Goal: Task Accomplishment & Management: Use online tool/utility

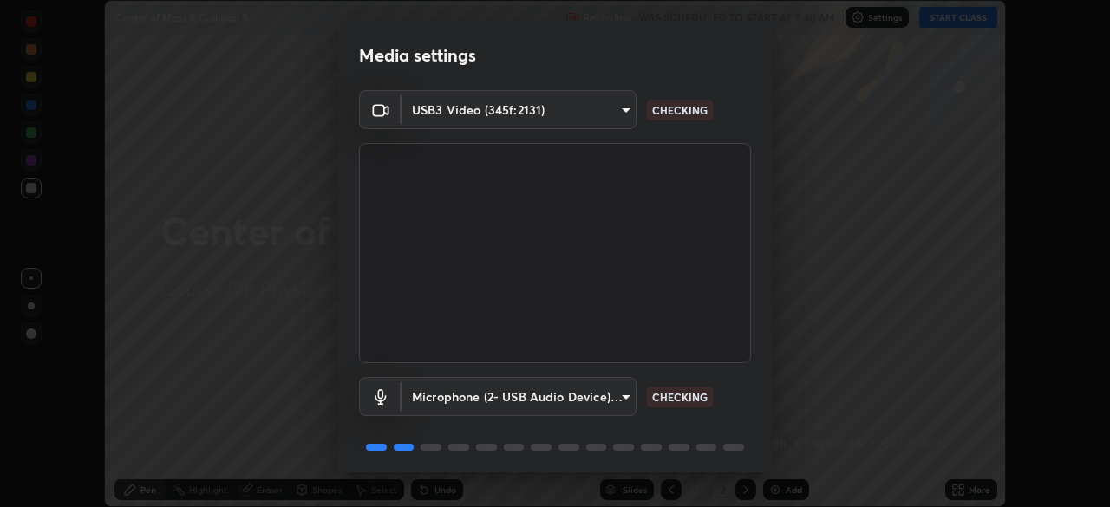
scroll to position [62, 0]
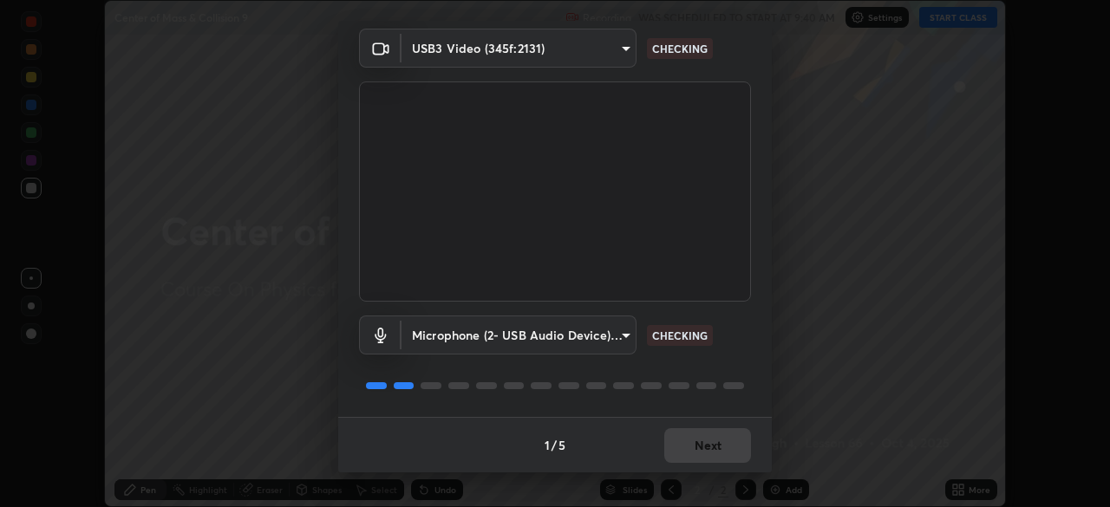
click at [713, 447] on div "1 / 5 Next" at bounding box center [555, 444] width 434 height 55
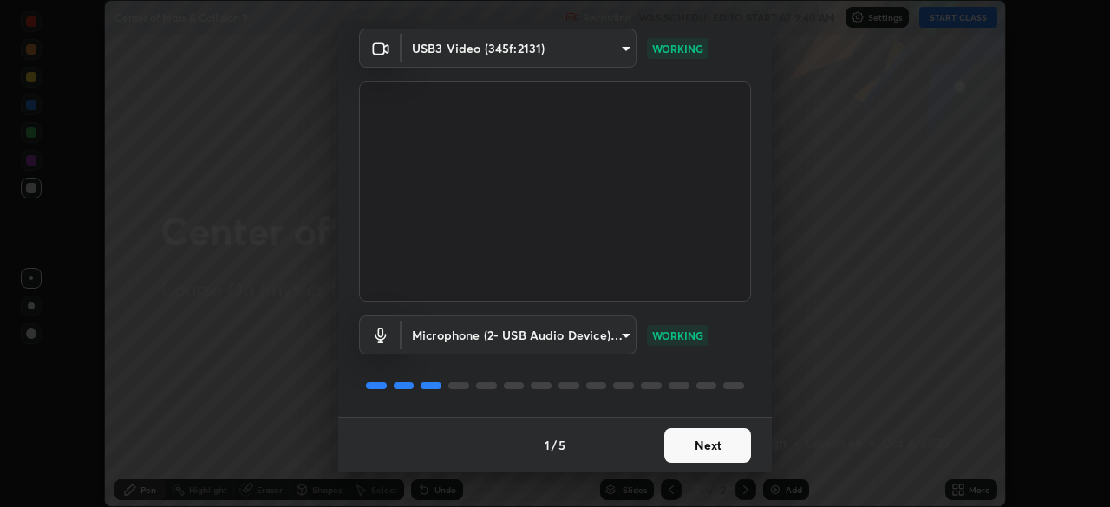
click at [713, 448] on button "Next" at bounding box center [707, 445] width 87 height 35
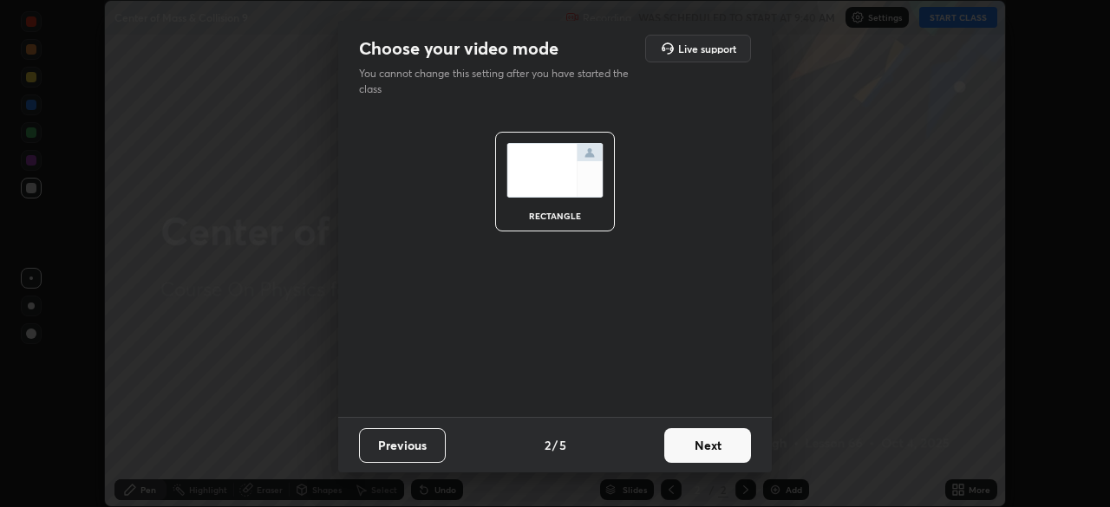
click at [713, 446] on button "Next" at bounding box center [707, 445] width 87 height 35
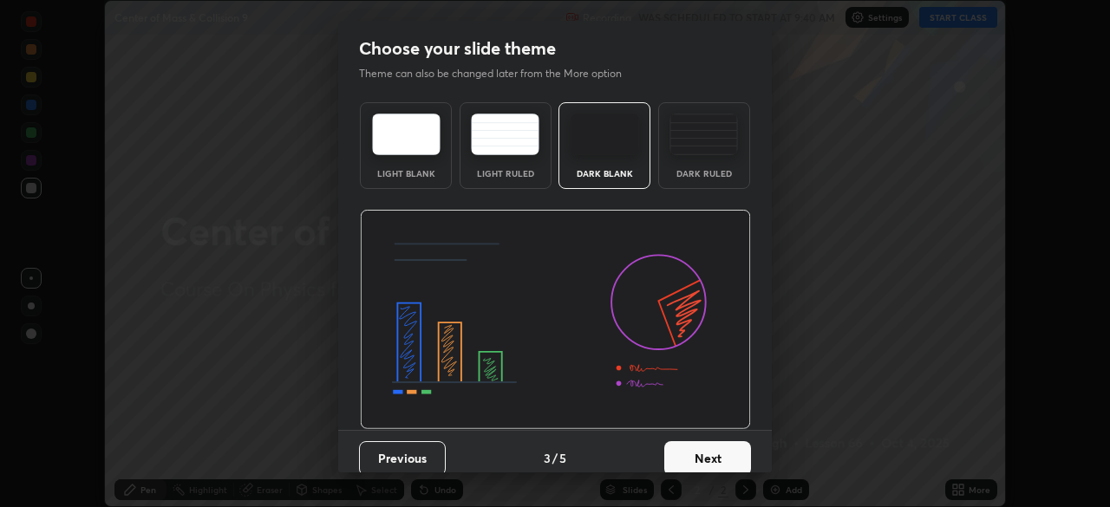
click at [714, 447] on button "Next" at bounding box center [707, 458] width 87 height 35
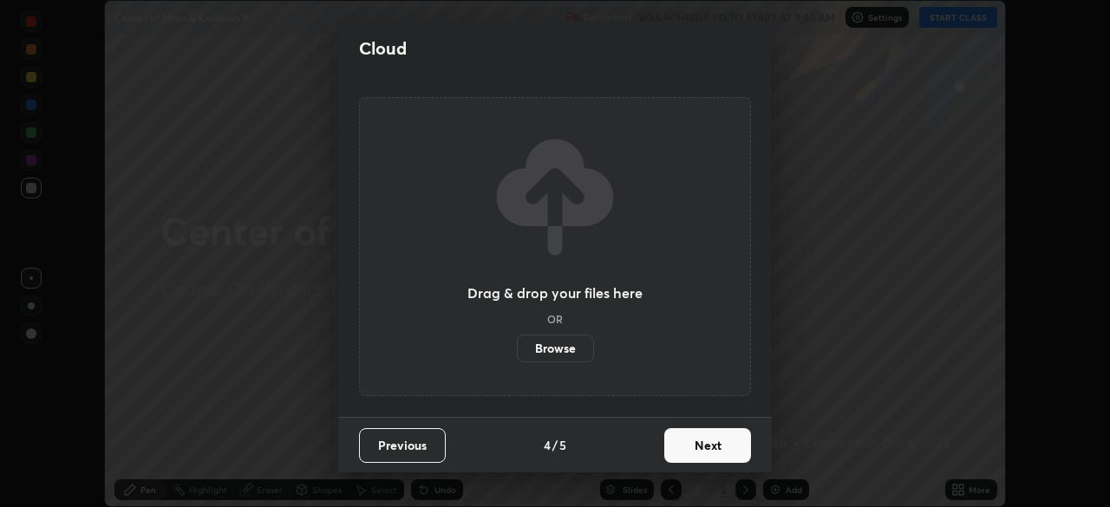
click at [717, 448] on button "Next" at bounding box center [707, 445] width 87 height 35
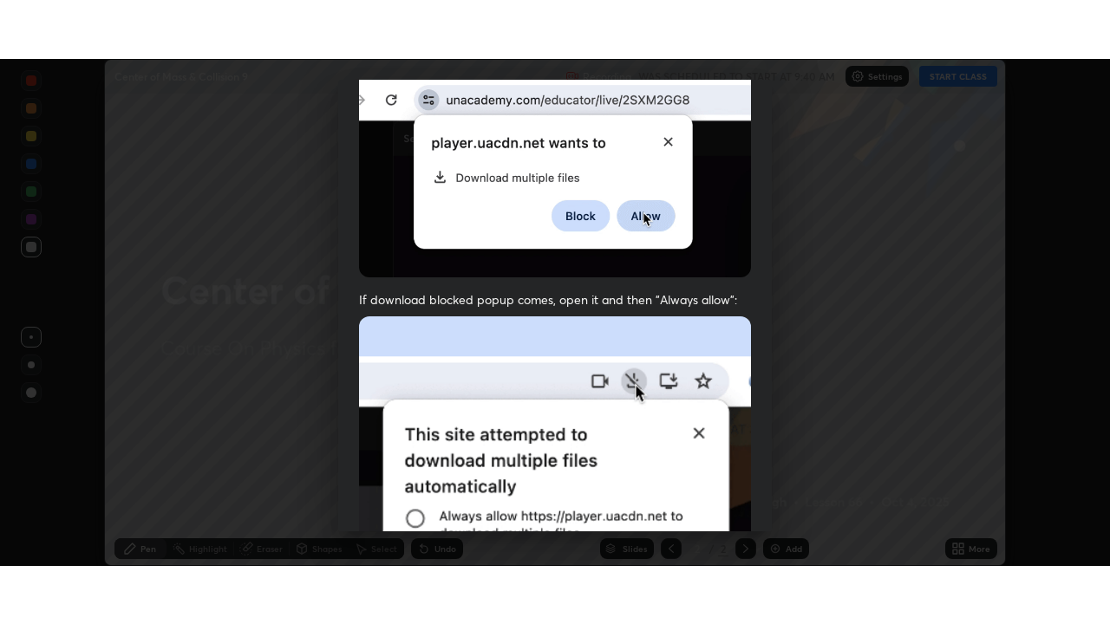
scroll to position [415, 0]
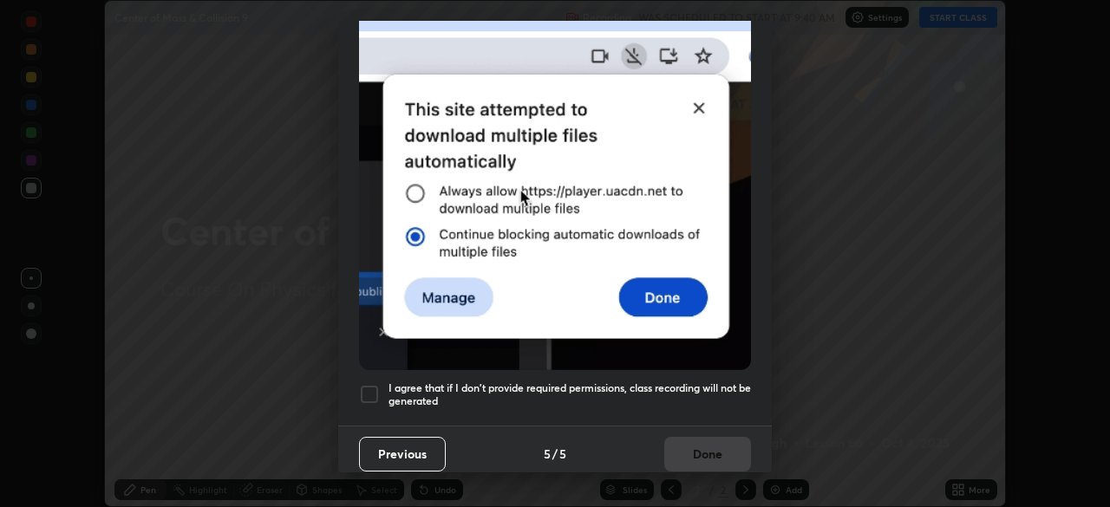
click at [647, 399] on h5 "I agree that if I don't provide required permissions, class recording will not …" at bounding box center [569, 395] width 362 height 27
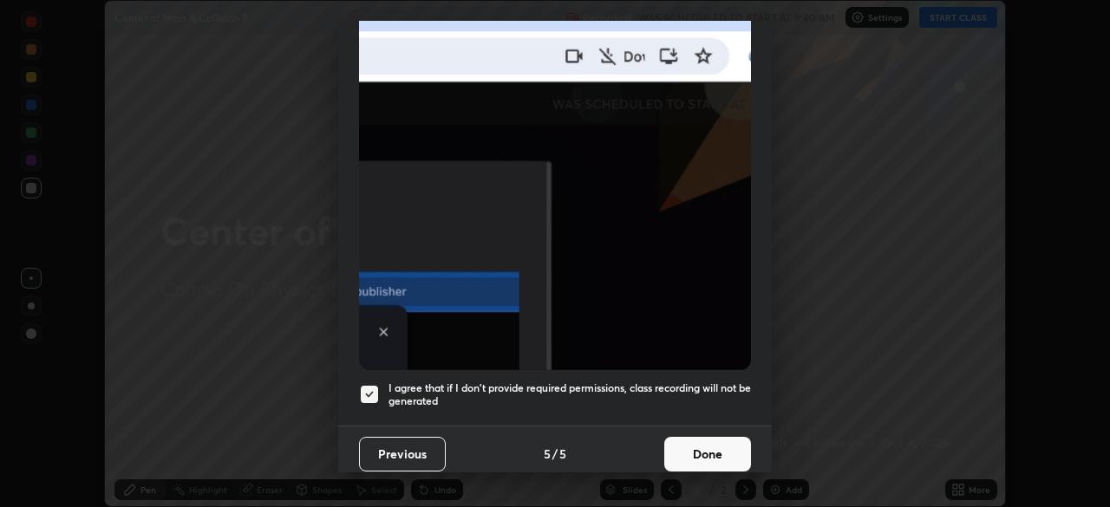
click at [699, 460] on button "Done" at bounding box center [707, 454] width 87 height 35
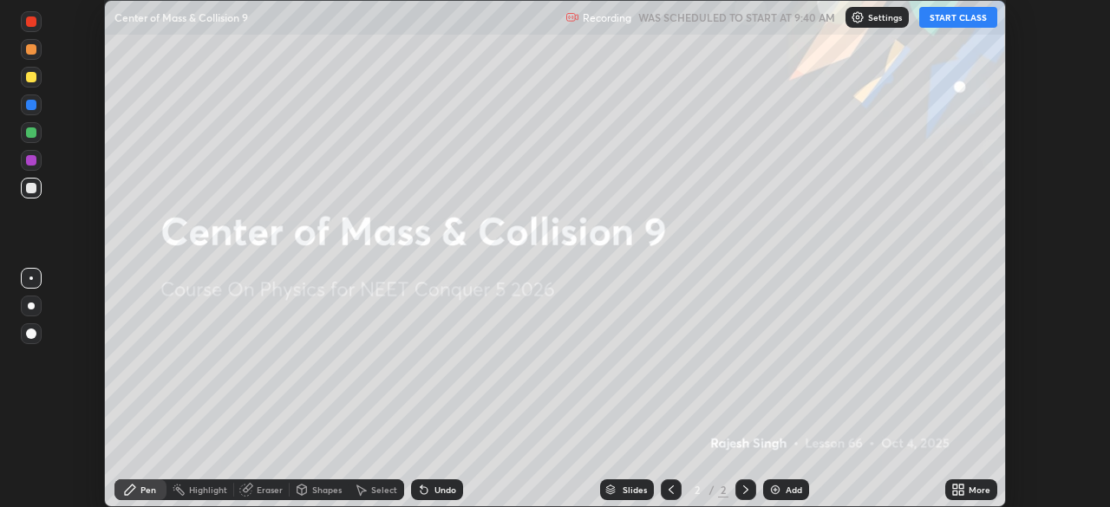
click at [962, 492] on icon at bounding box center [961, 493] width 4 height 4
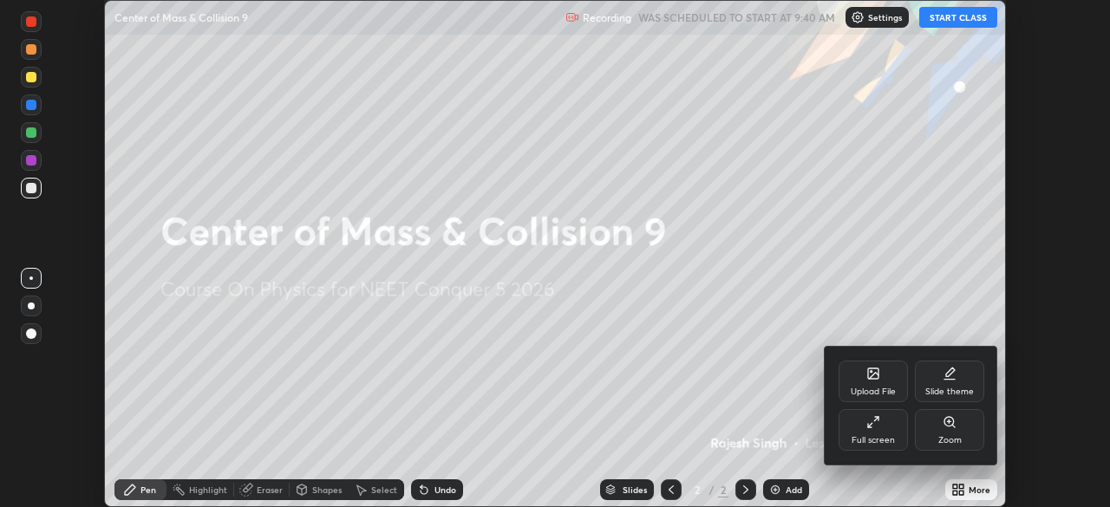
click at [877, 442] on div "Full screen" at bounding box center [872, 440] width 43 height 9
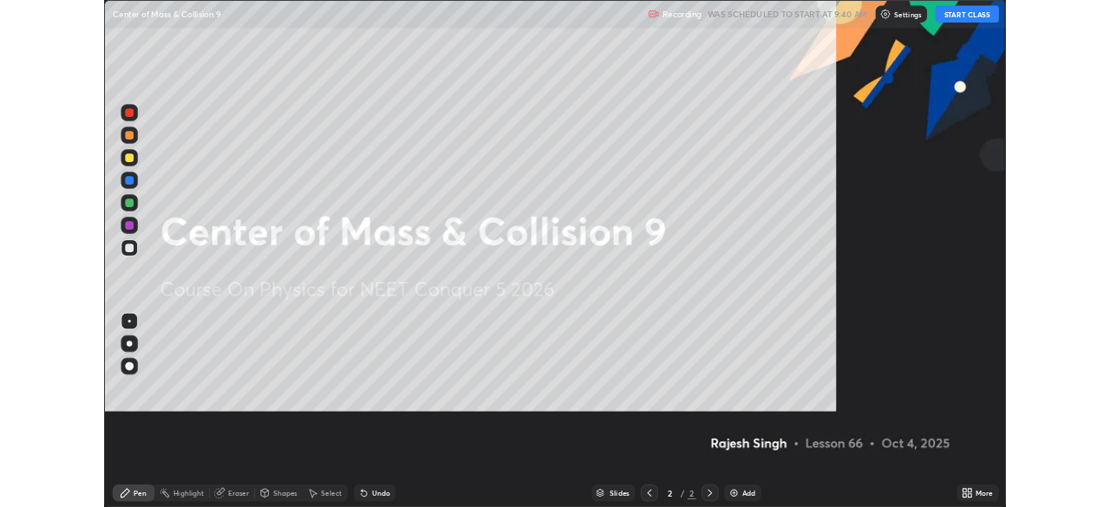
scroll to position [624, 1110]
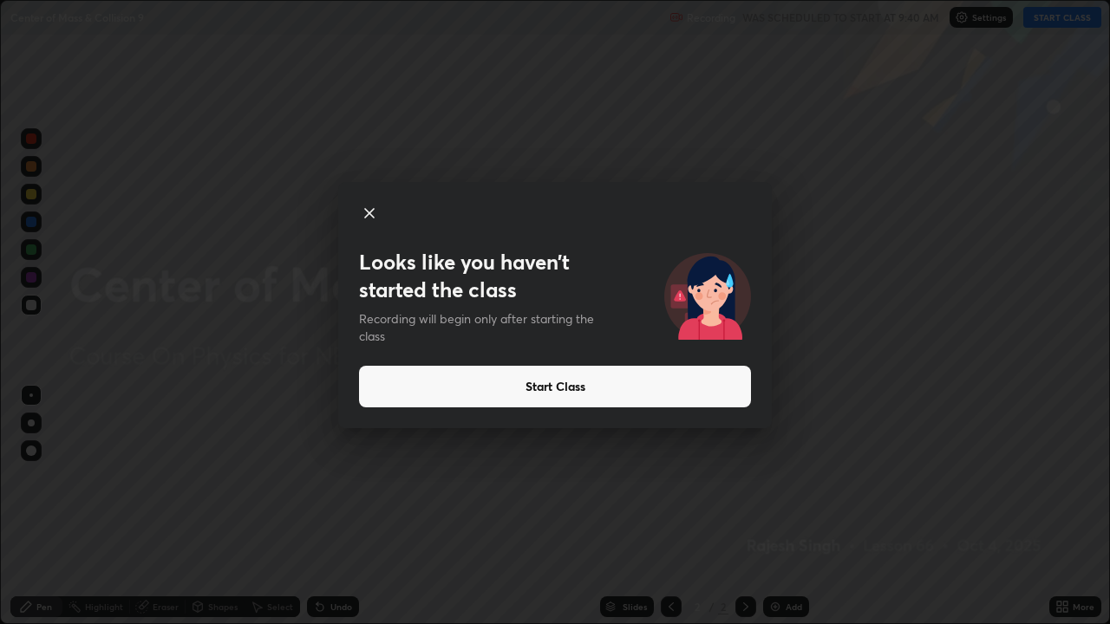
click at [524, 388] on button "Start Class" at bounding box center [555, 387] width 392 height 42
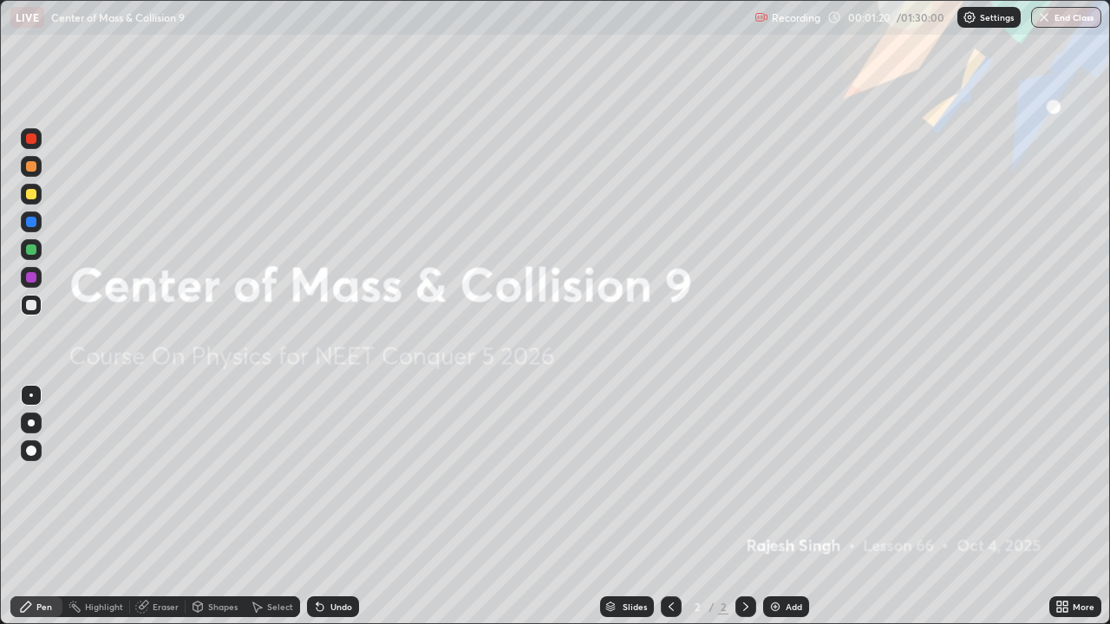
click at [1057, 506] on icon at bounding box center [1059, 604] width 4 height 4
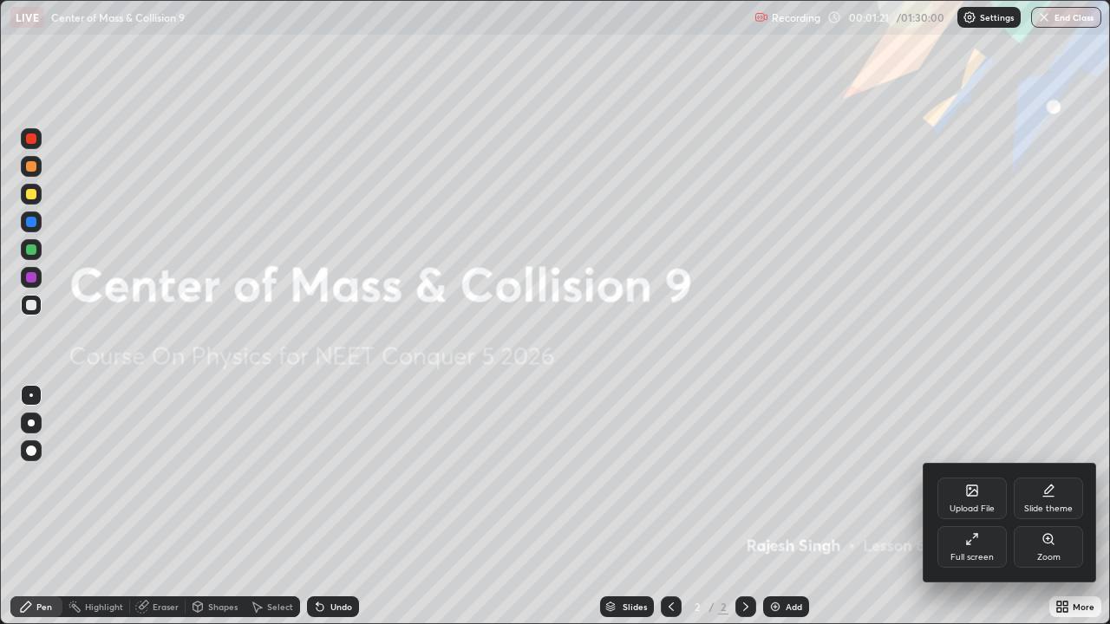
click at [975, 501] on div "Upload File" at bounding box center [971, 499] width 69 height 42
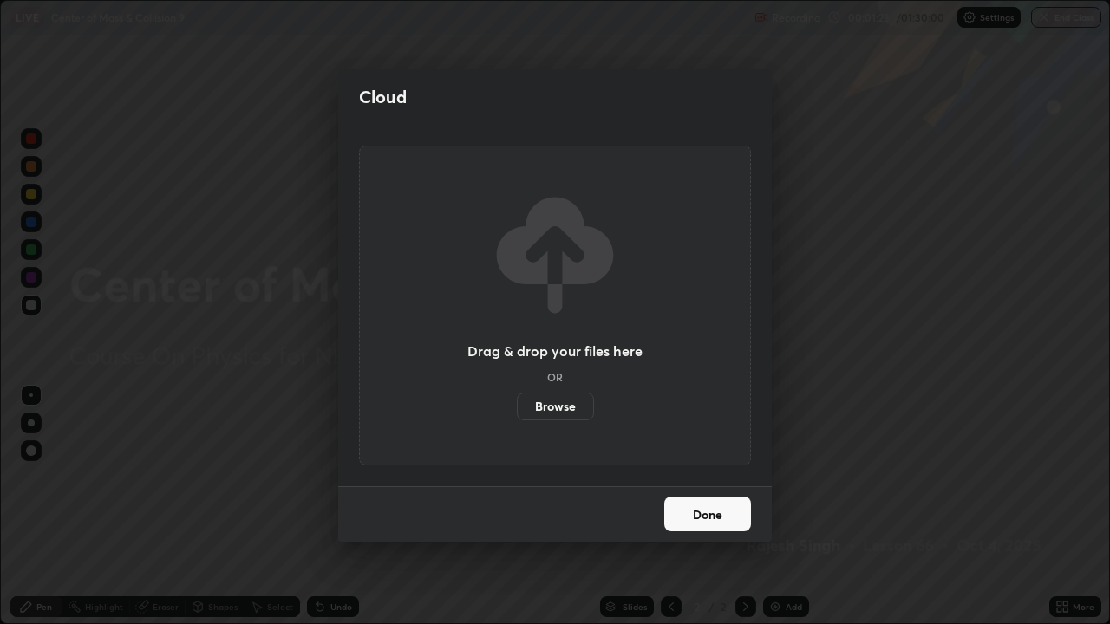
click at [575, 402] on label "Browse" at bounding box center [555, 407] width 77 height 28
click at [517, 402] on input "Browse" at bounding box center [517, 407] width 0 height 28
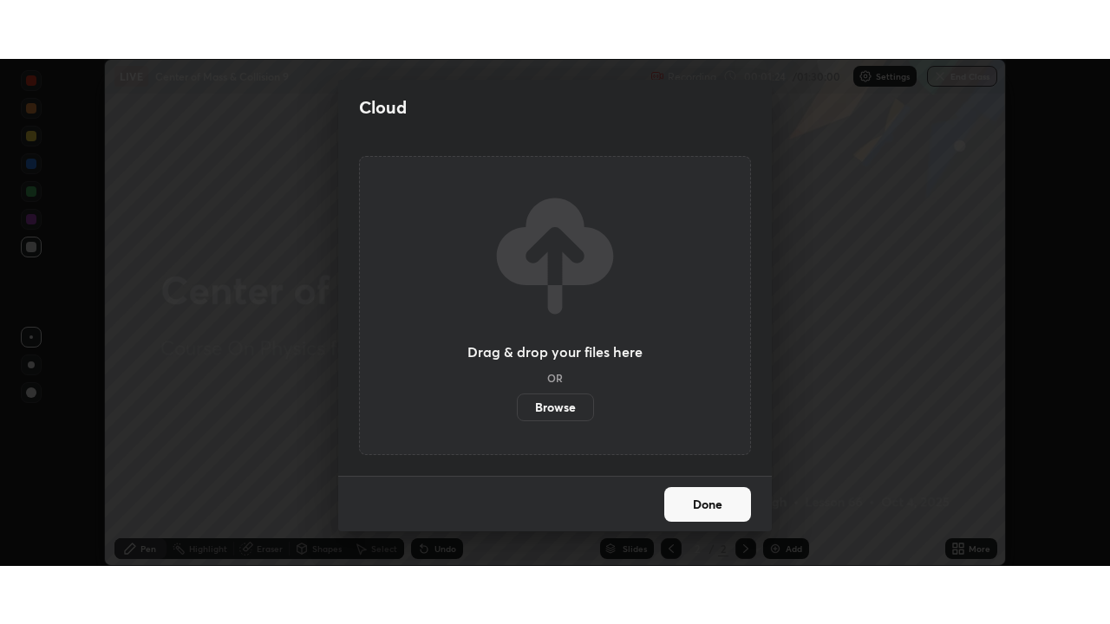
scroll to position [86201, 85598]
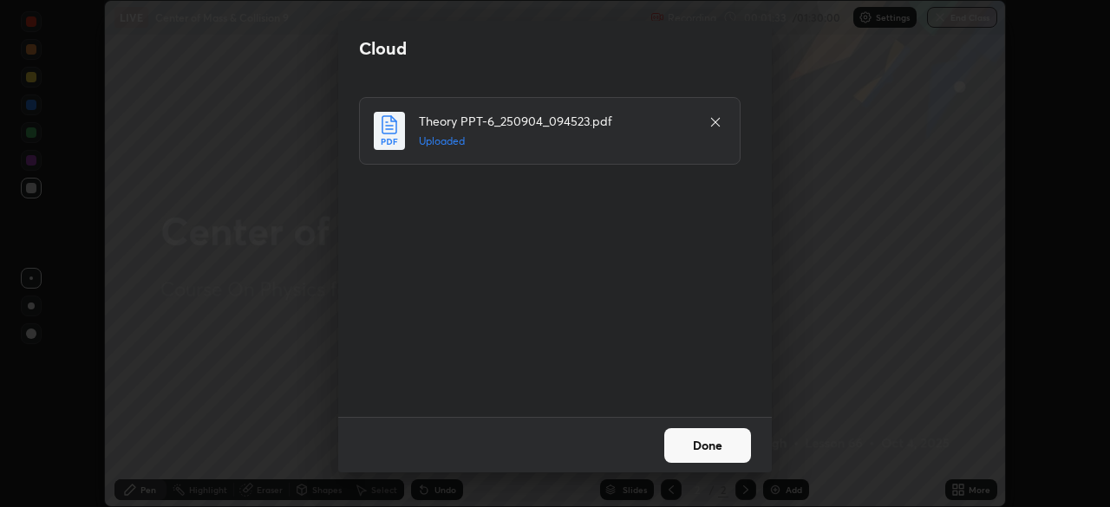
click at [692, 439] on button "Done" at bounding box center [707, 445] width 87 height 35
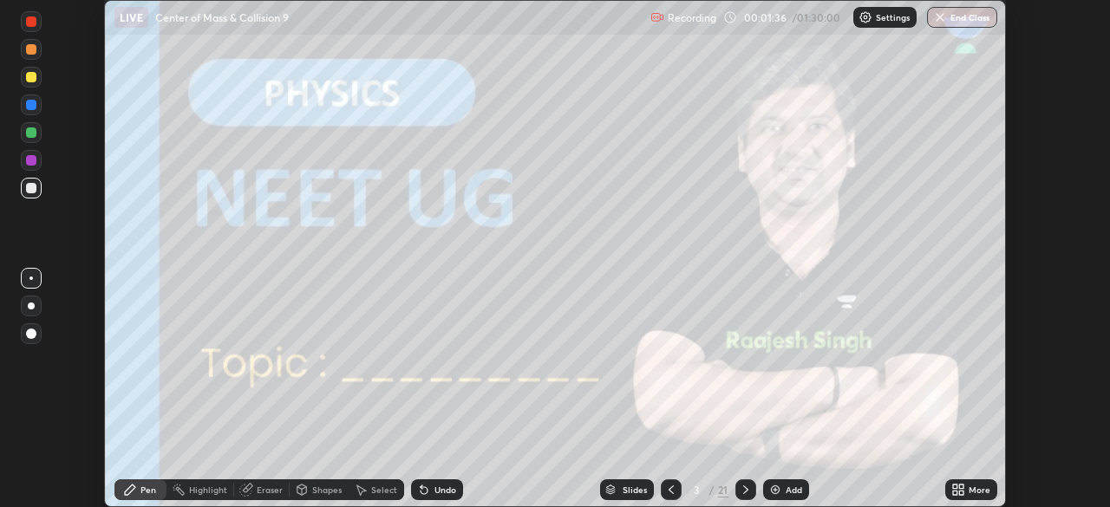
click at [744, 493] on icon at bounding box center [745, 490] width 5 height 9
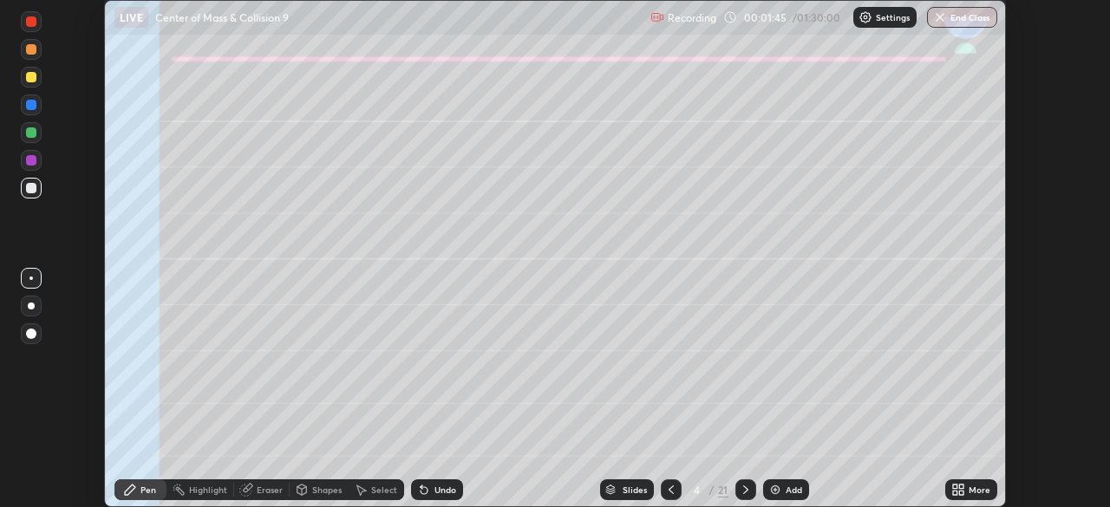
click at [957, 490] on icon at bounding box center [958, 490] width 14 height 14
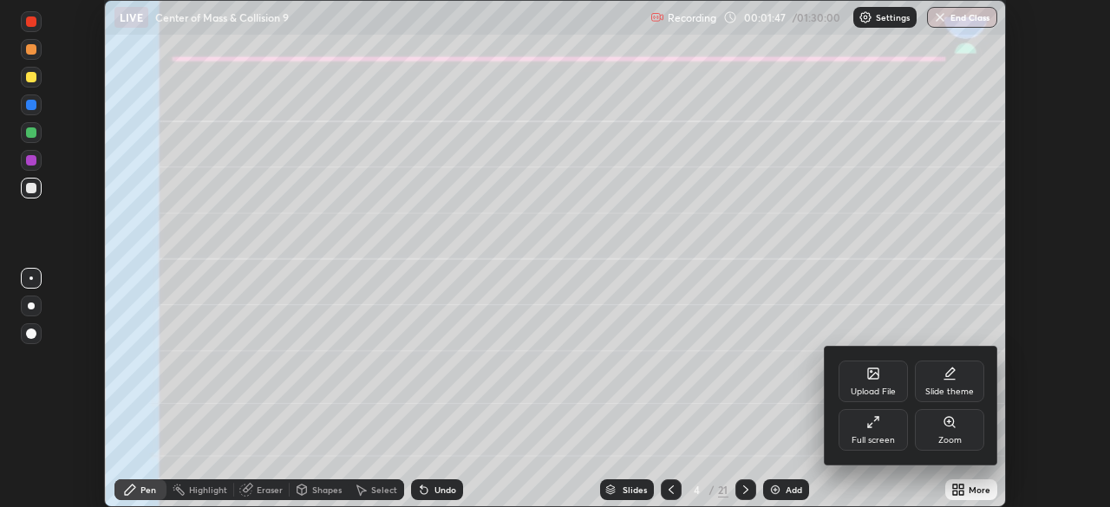
click at [871, 434] on div "Full screen" at bounding box center [872, 430] width 69 height 42
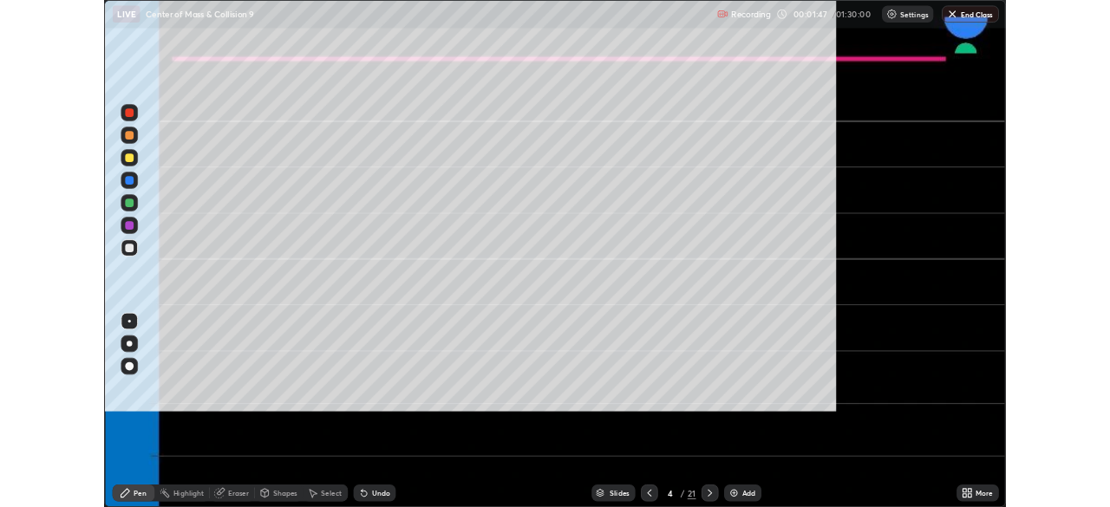
scroll to position [624, 1110]
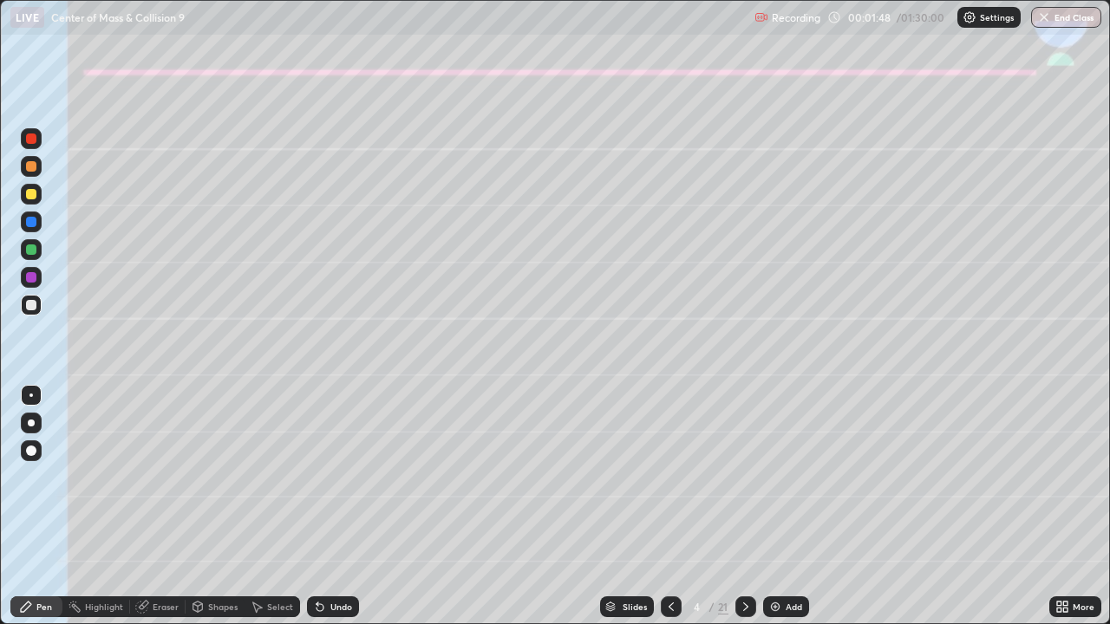
click at [744, 506] on icon at bounding box center [746, 607] width 14 height 14
click at [31, 196] on div at bounding box center [31, 194] width 10 height 10
click at [28, 421] on div at bounding box center [31, 423] width 7 height 7
click at [33, 251] on div at bounding box center [31, 250] width 10 height 10
click at [29, 251] on div at bounding box center [31, 250] width 10 height 10
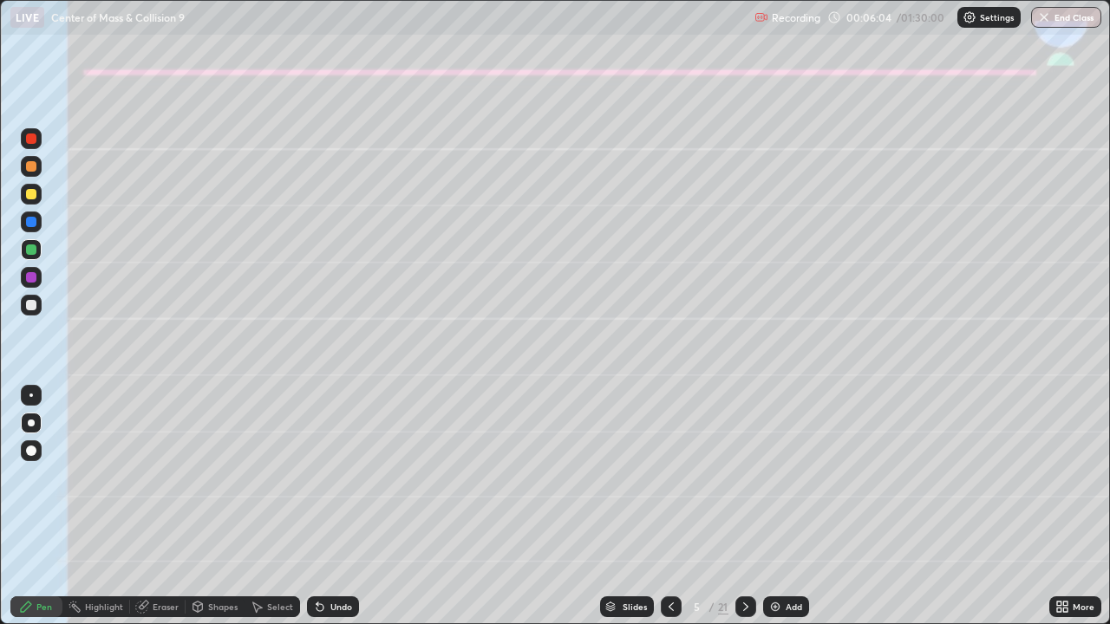
click at [31, 195] on div at bounding box center [31, 194] width 10 height 10
click at [233, 506] on div "Shapes" at bounding box center [215, 607] width 59 height 21
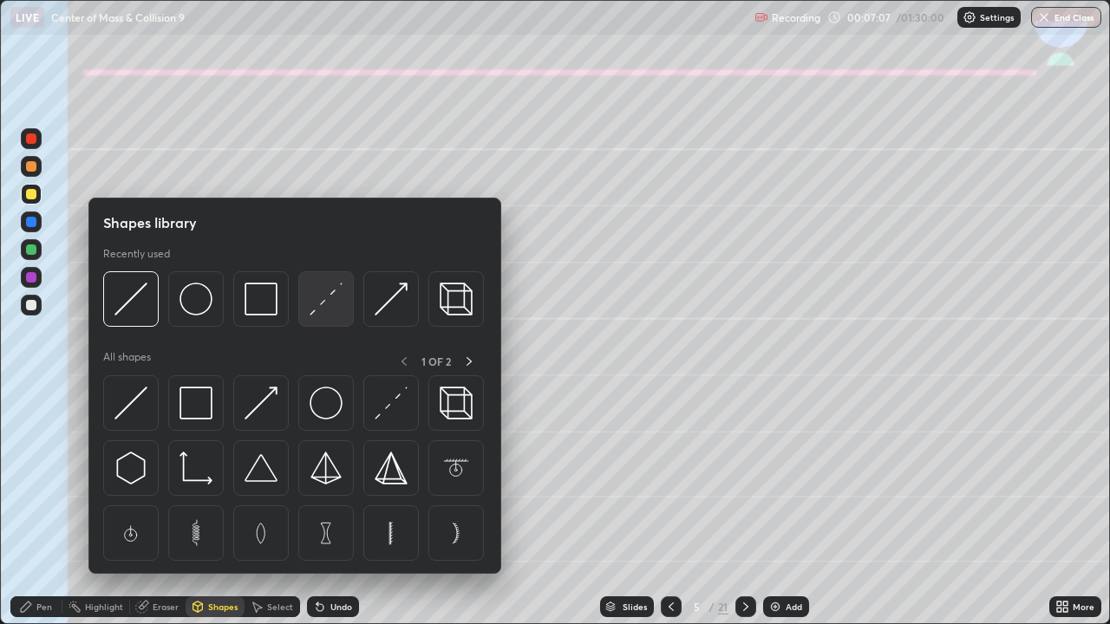
click at [308, 303] on div at bounding box center [325, 298] width 55 height 55
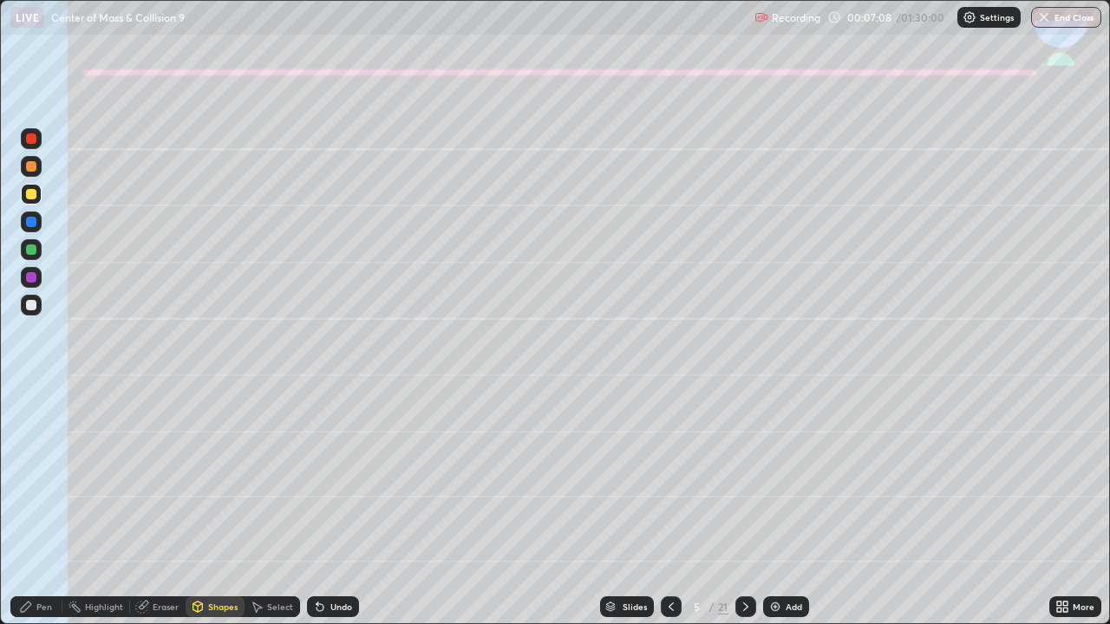
click at [33, 281] on div at bounding box center [31, 277] width 10 height 10
click at [47, 506] on div "Pen" at bounding box center [36, 607] width 52 height 21
click at [29, 305] on div at bounding box center [31, 305] width 10 height 10
click at [29, 167] on div at bounding box center [31, 166] width 10 height 10
click at [29, 250] on div at bounding box center [31, 250] width 10 height 10
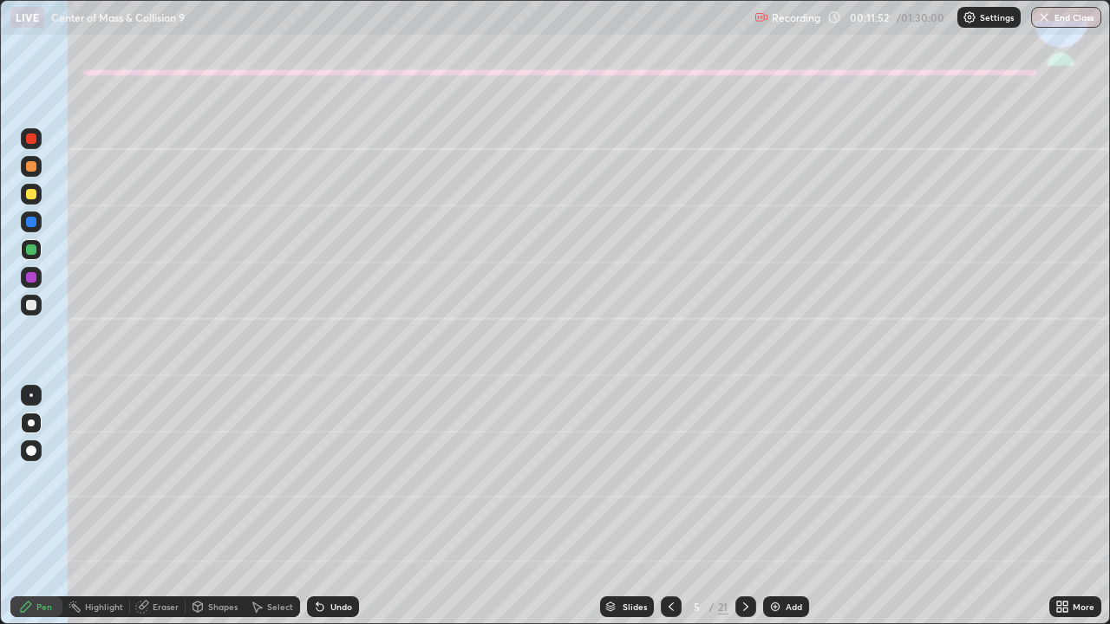
click at [38, 305] on div at bounding box center [31, 305] width 21 height 21
click at [30, 195] on div at bounding box center [31, 194] width 10 height 10
click at [221, 506] on div "Shapes" at bounding box center [222, 607] width 29 height 9
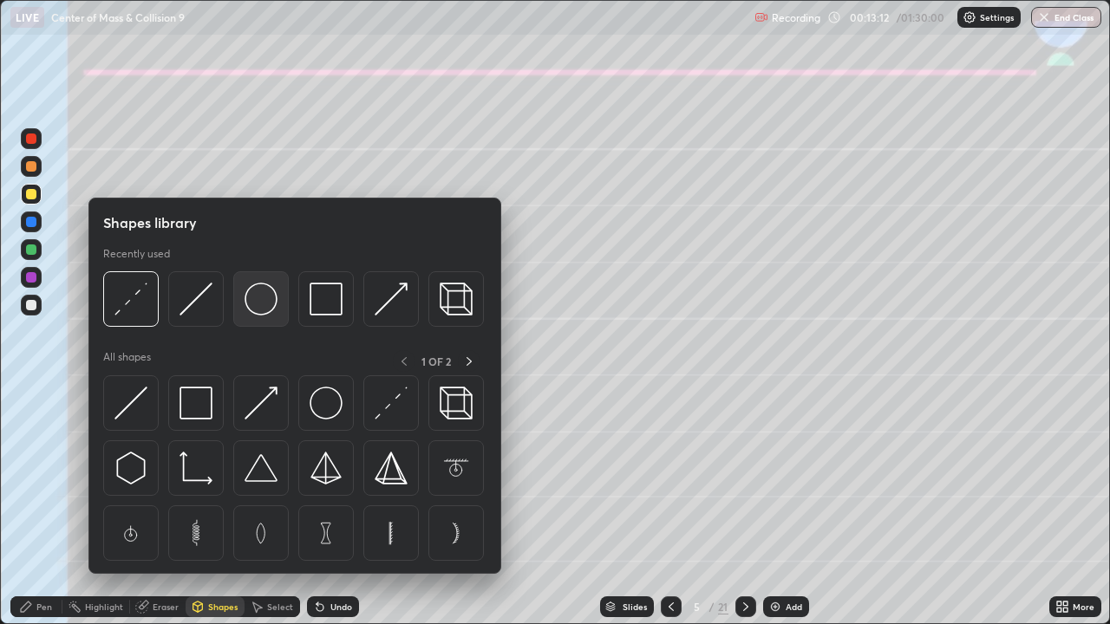
click at [259, 305] on img at bounding box center [261, 299] width 33 height 33
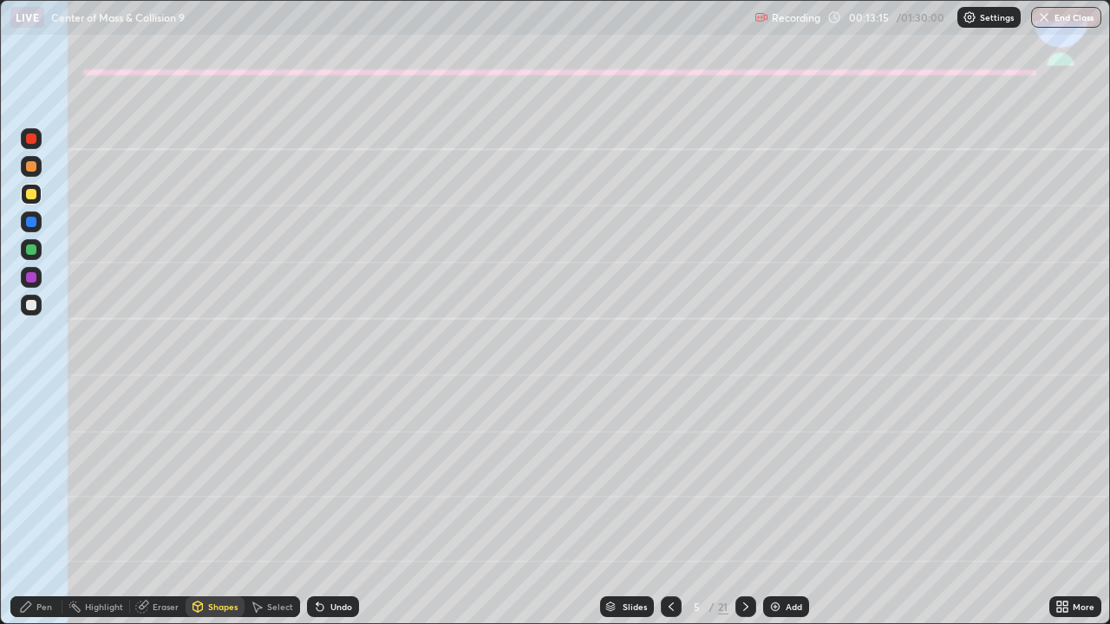
click at [40, 506] on div "Pen" at bounding box center [44, 607] width 16 height 9
click at [30, 301] on div at bounding box center [31, 305] width 10 height 10
click at [39, 197] on div at bounding box center [31, 194] width 21 height 21
click at [32, 305] on div at bounding box center [31, 305] width 10 height 10
click at [222, 506] on div "Shapes" at bounding box center [222, 607] width 29 height 9
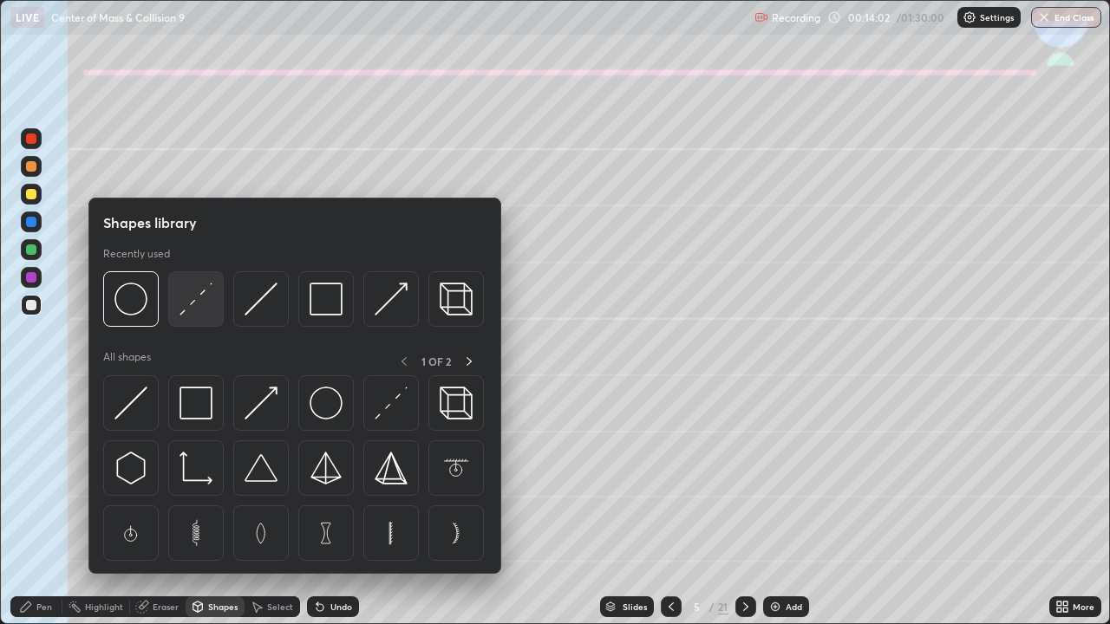
click at [188, 307] on img at bounding box center [195, 299] width 33 height 33
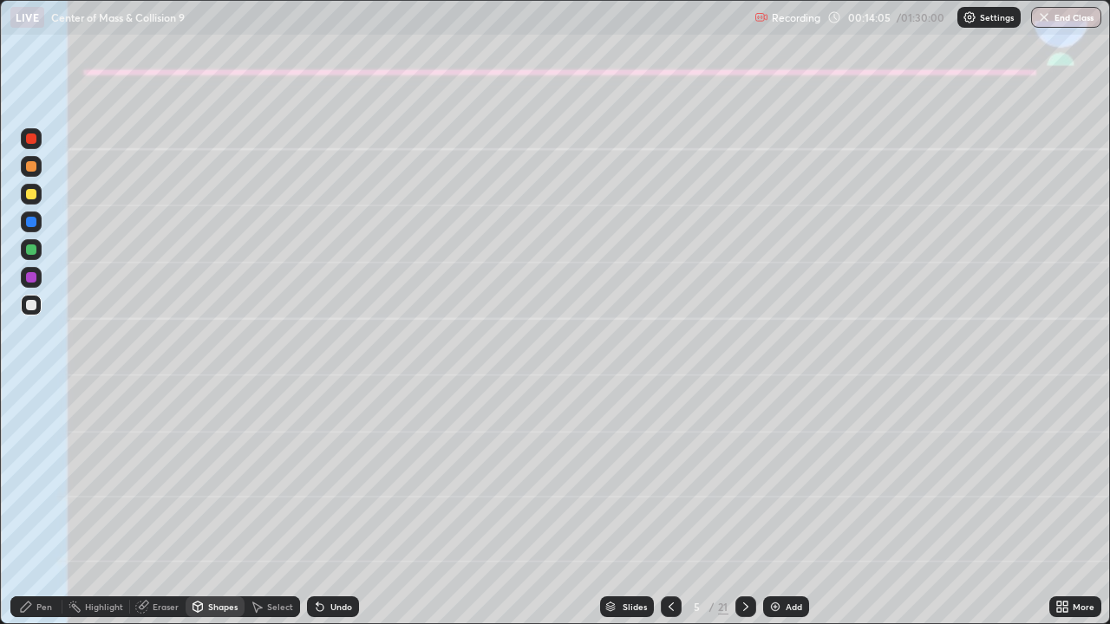
click at [161, 506] on div "Eraser" at bounding box center [166, 607] width 26 height 9
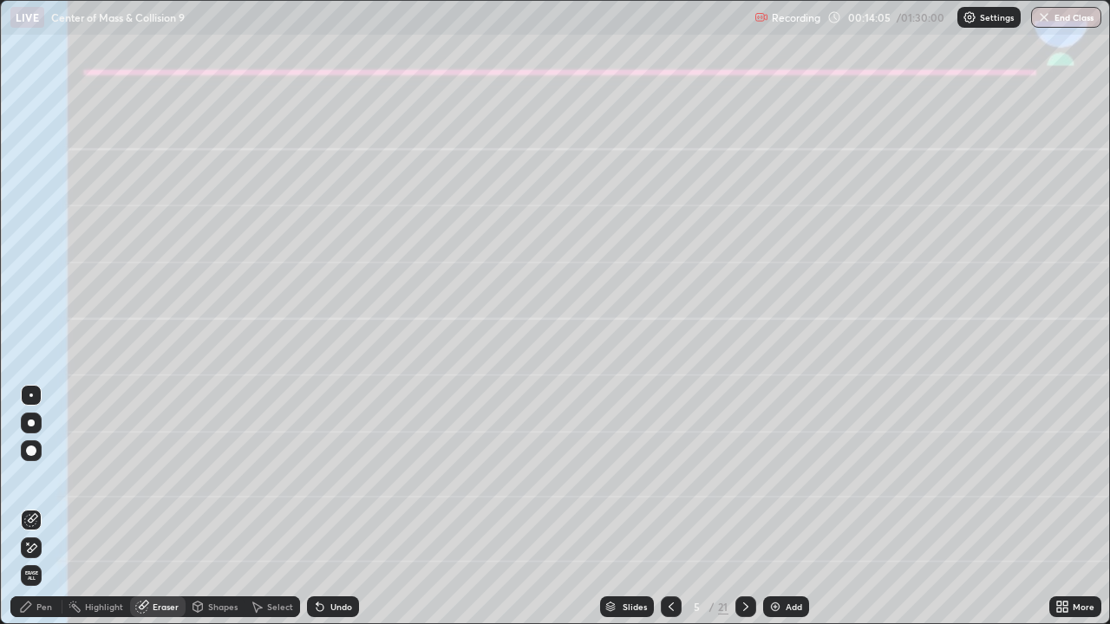
click at [220, 506] on div "Shapes" at bounding box center [222, 607] width 29 height 9
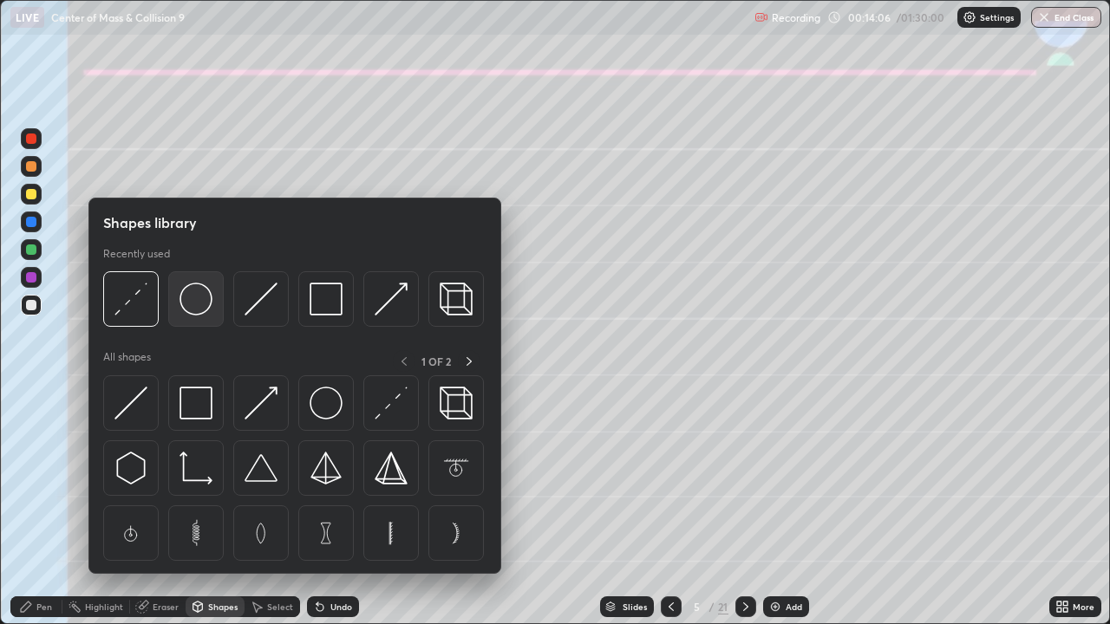
click at [192, 297] on img at bounding box center [195, 299] width 33 height 33
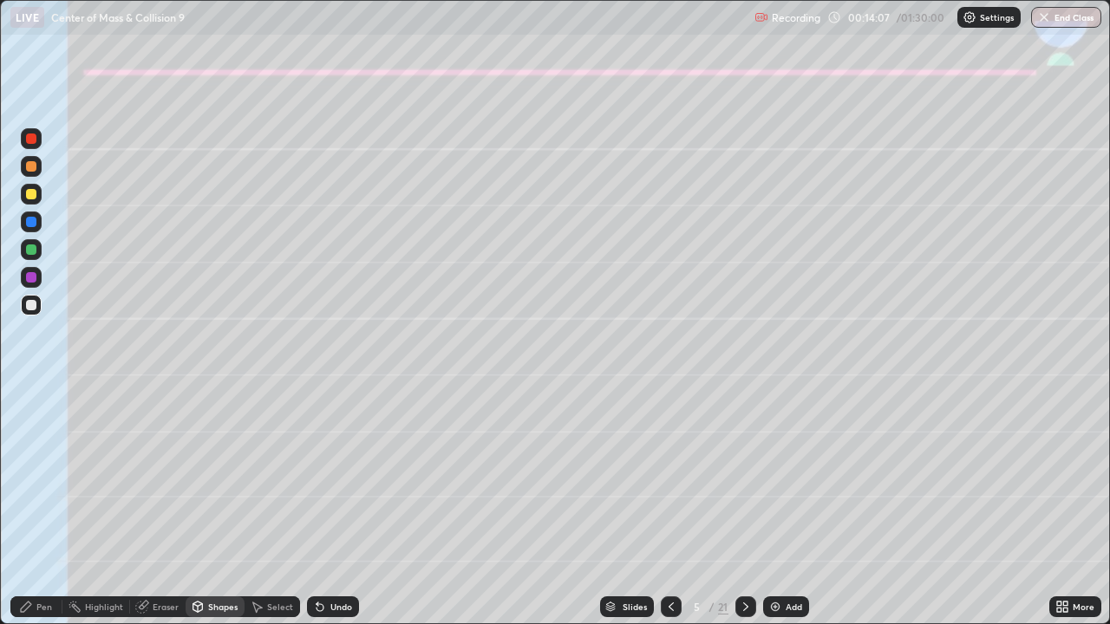
click at [28, 189] on div at bounding box center [31, 194] width 10 height 10
click at [52, 506] on div "Pen" at bounding box center [36, 607] width 52 height 21
click at [29, 309] on div at bounding box center [31, 305] width 10 height 10
click at [336, 506] on div "Undo" at bounding box center [341, 607] width 22 height 9
click at [317, 506] on icon at bounding box center [319, 607] width 7 height 7
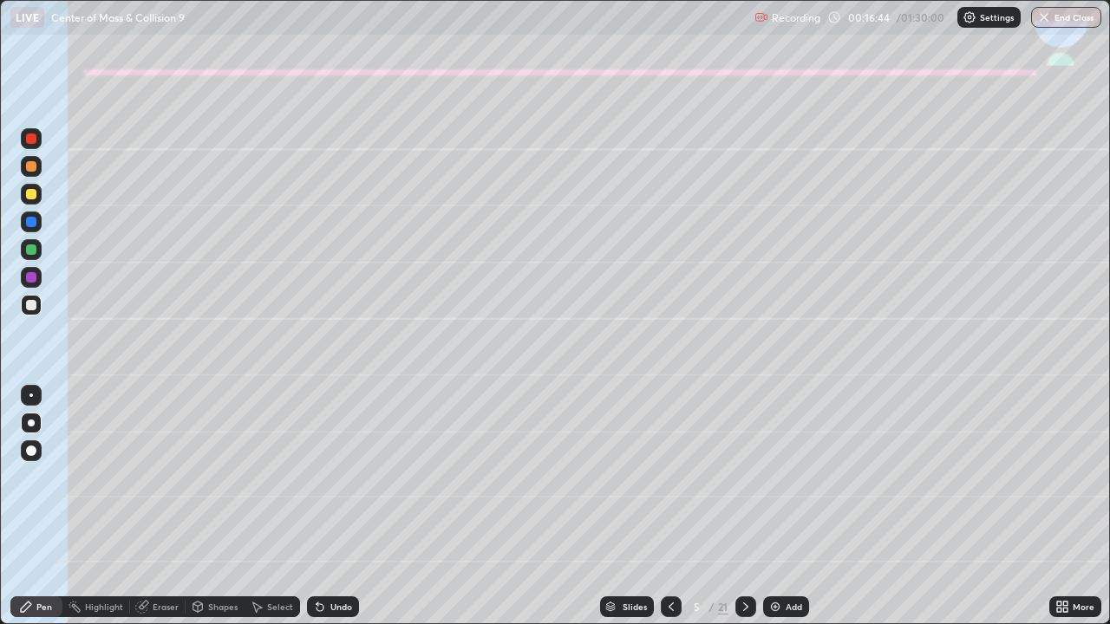
click at [31, 195] on div at bounding box center [31, 194] width 10 height 10
click at [741, 506] on icon at bounding box center [746, 607] width 14 height 14
click at [30, 165] on div at bounding box center [31, 166] width 10 height 10
click at [217, 506] on div "Shapes" at bounding box center [222, 607] width 29 height 9
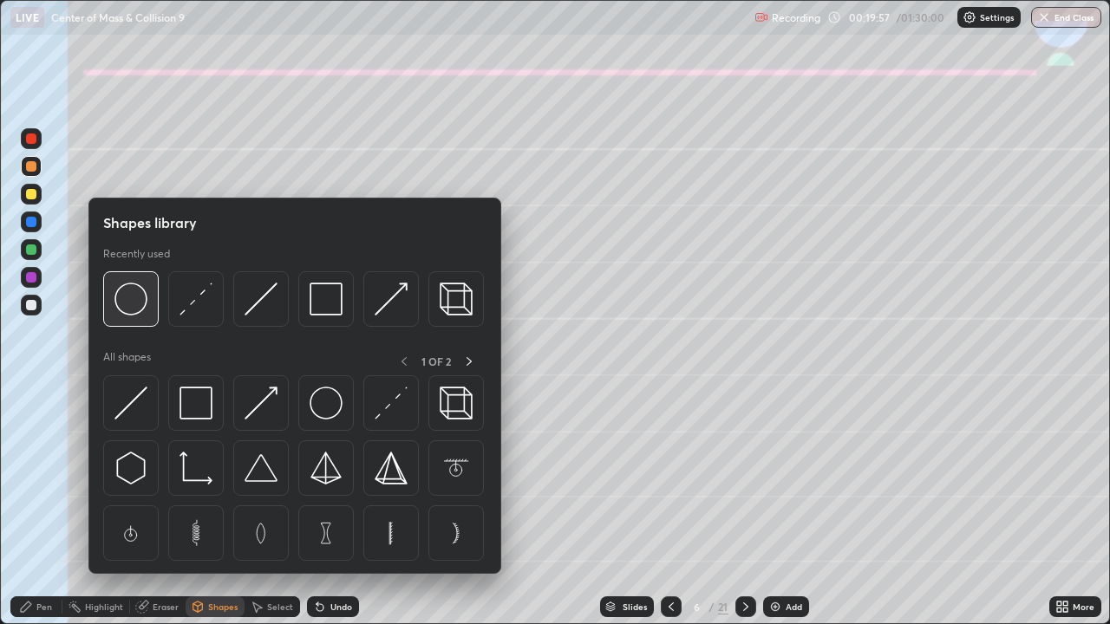
click at [127, 307] on img at bounding box center [130, 299] width 33 height 33
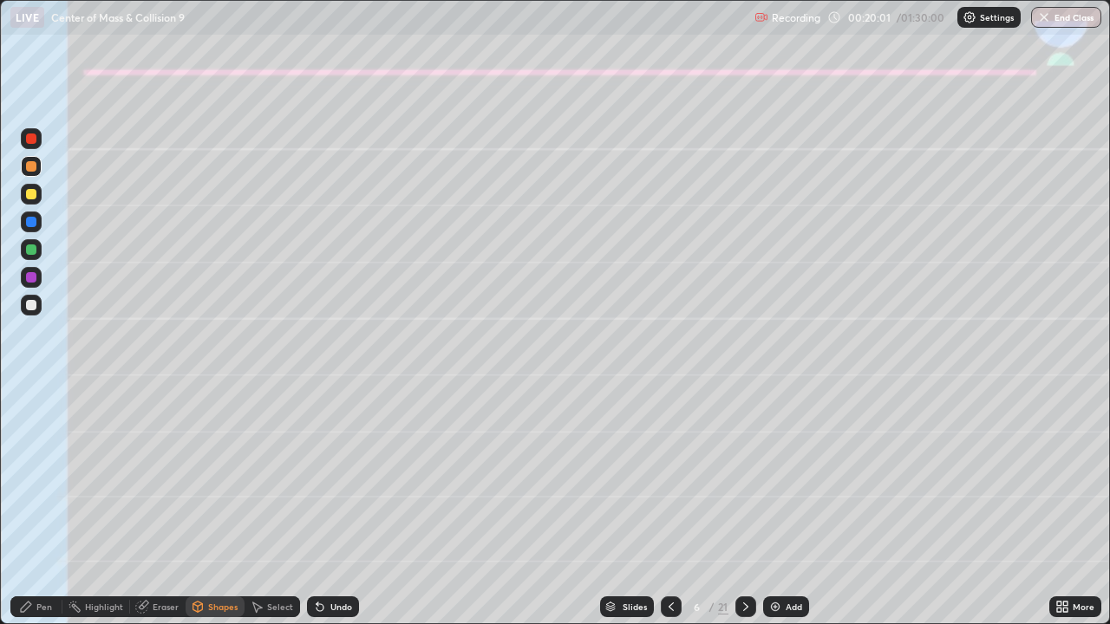
click at [25, 506] on icon at bounding box center [26, 607] width 10 height 10
click at [327, 506] on div "Undo" at bounding box center [333, 607] width 52 height 21
click at [30, 308] on div at bounding box center [31, 305] width 10 height 10
click at [316, 506] on icon at bounding box center [317, 604] width 2 height 2
click at [323, 506] on icon at bounding box center [320, 607] width 14 height 14
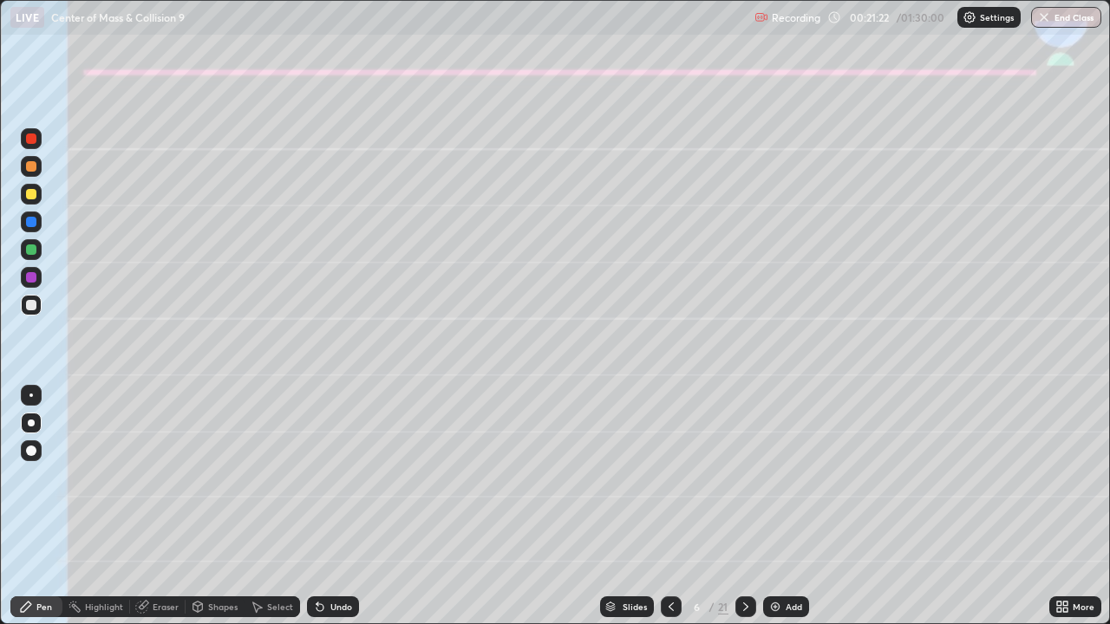
click at [316, 506] on icon at bounding box center [317, 604] width 2 height 2
click at [317, 506] on icon at bounding box center [319, 607] width 7 height 7
click at [316, 506] on icon at bounding box center [317, 604] width 2 height 2
click at [332, 506] on div "Undo" at bounding box center [341, 607] width 22 height 9
click at [330, 506] on div "Undo" at bounding box center [341, 607] width 22 height 9
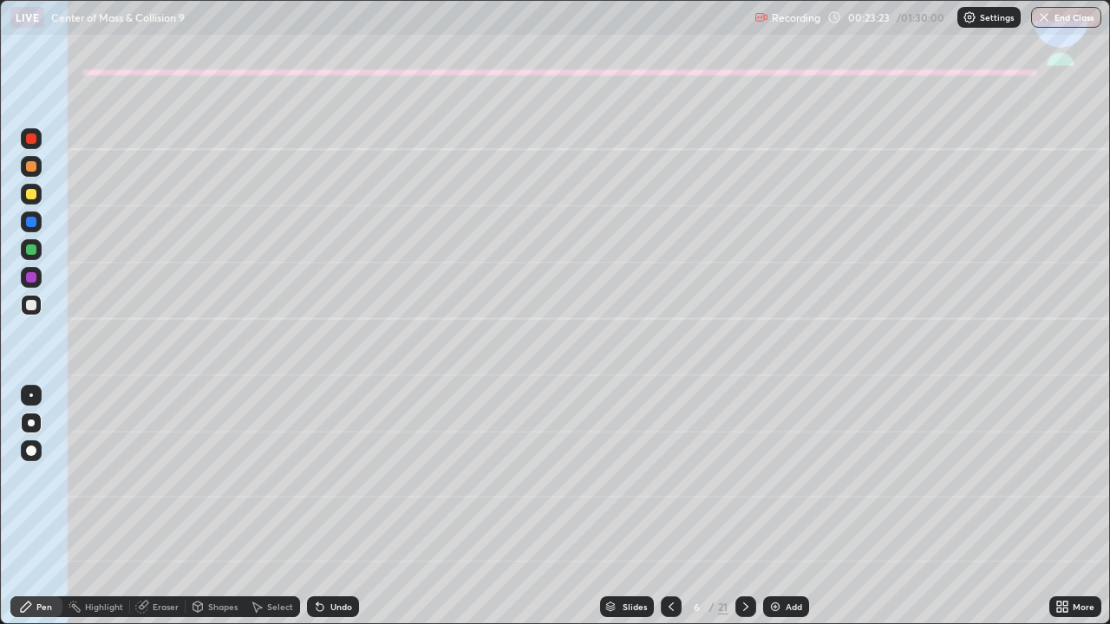
click at [339, 506] on div "Undo" at bounding box center [333, 607] width 52 height 21
click at [323, 506] on icon at bounding box center [320, 607] width 14 height 14
click at [321, 506] on icon at bounding box center [320, 607] width 14 height 14
click at [320, 506] on icon at bounding box center [319, 607] width 7 height 7
click at [336, 506] on div "Undo" at bounding box center [341, 607] width 22 height 9
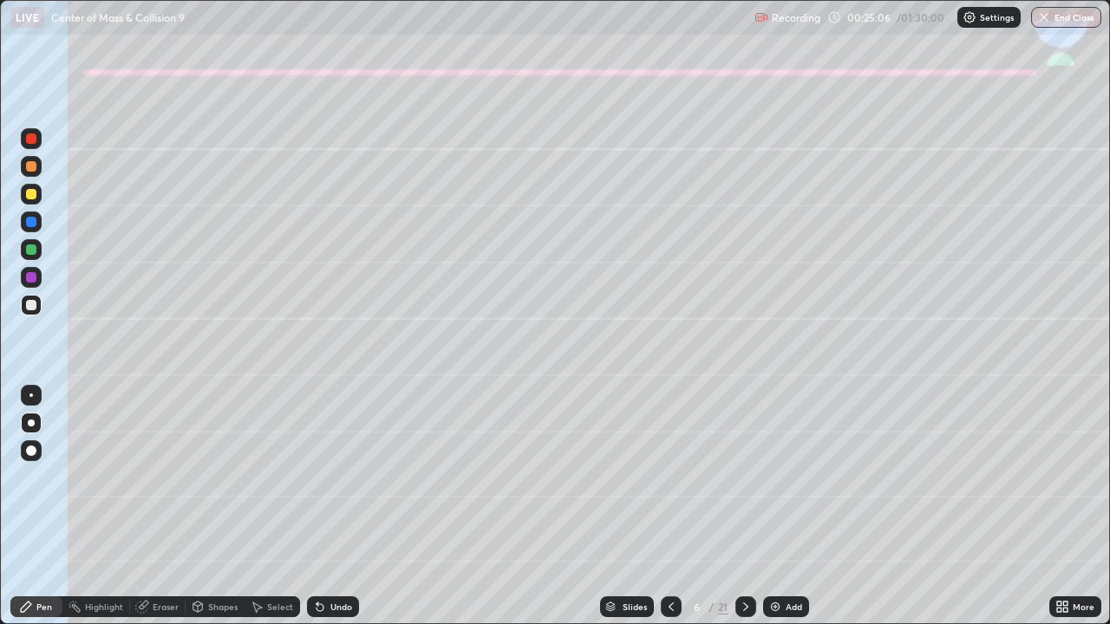
click at [38, 257] on div at bounding box center [31, 249] width 21 height 21
click at [749, 506] on icon at bounding box center [746, 607] width 14 height 14
click at [36, 198] on div at bounding box center [31, 194] width 21 height 21
click at [30, 167] on div at bounding box center [31, 166] width 10 height 10
click at [31, 307] on div at bounding box center [31, 305] width 10 height 10
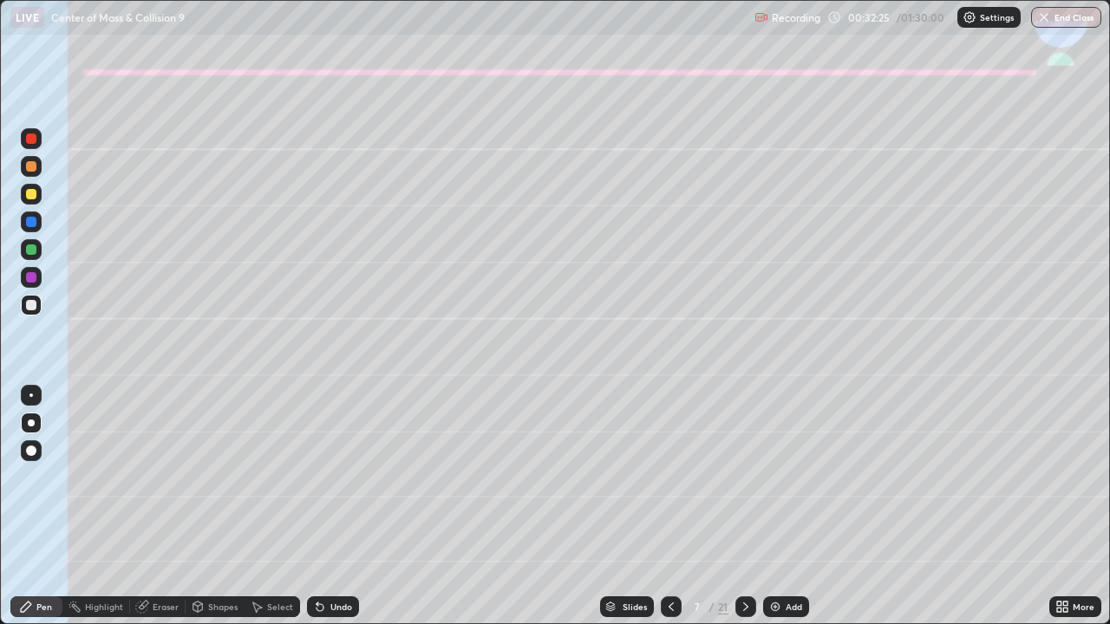
click at [29, 304] on div at bounding box center [31, 305] width 10 height 10
click at [669, 506] on icon at bounding box center [671, 607] width 5 height 9
click at [669, 506] on icon at bounding box center [671, 607] width 14 height 14
click at [746, 506] on icon at bounding box center [745, 607] width 5 height 9
click at [744, 506] on icon at bounding box center [746, 607] width 14 height 14
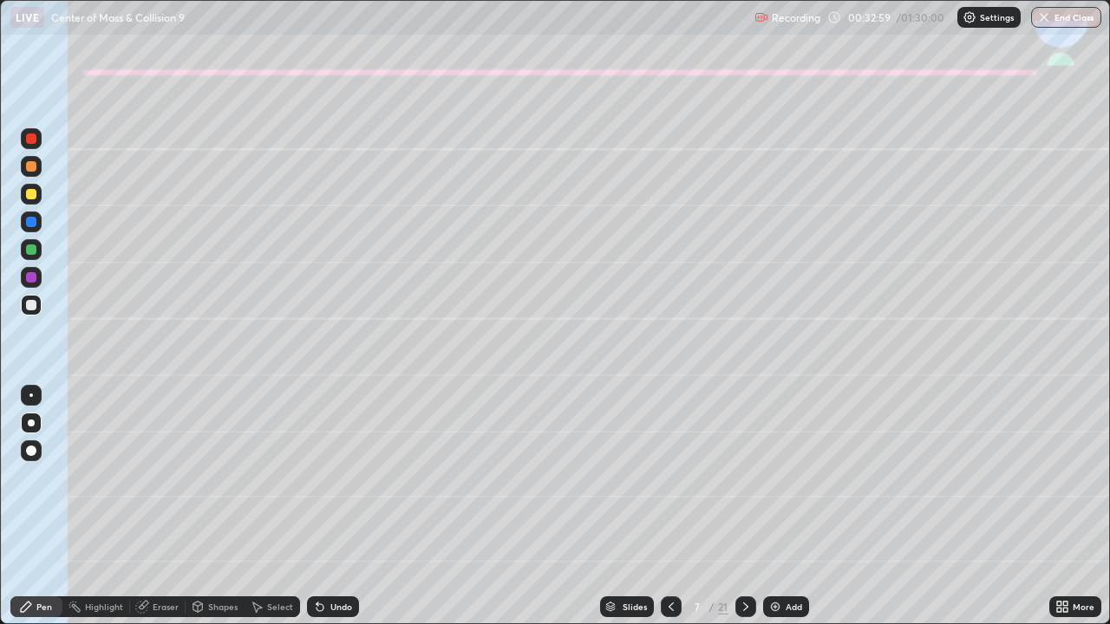
click at [661, 506] on div at bounding box center [671, 607] width 21 height 21
click at [667, 506] on icon at bounding box center [671, 607] width 14 height 14
click at [743, 506] on icon at bounding box center [746, 607] width 14 height 14
click at [744, 506] on icon at bounding box center [746, 607] width 14 height 14
click at [319, 506] on icon at bounding box center [319, 607] width 7 height 7
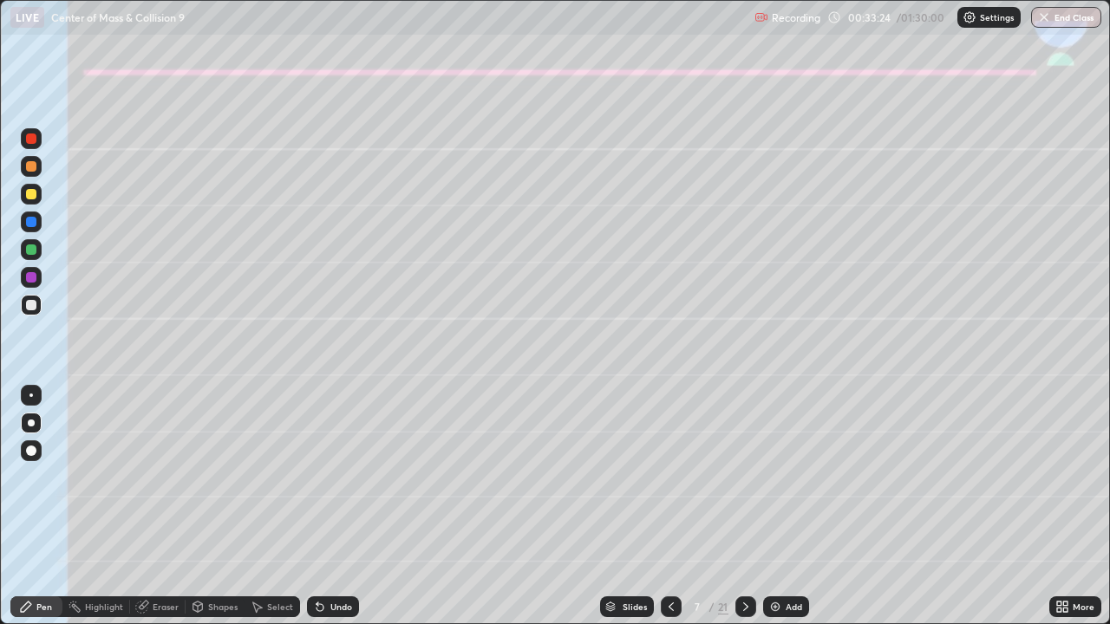
click at [669, 506] on icon at bounding box center [671, 607] width 14 height 14
click at [667, 506] on icon at bounding box center [671, 607] width 14 height 14
click at [744, 506] on icon at bounding box center [746, 607] width 14 height 14
click at [31, 251] on div at bounding box center [31, 250] width 10 height 10
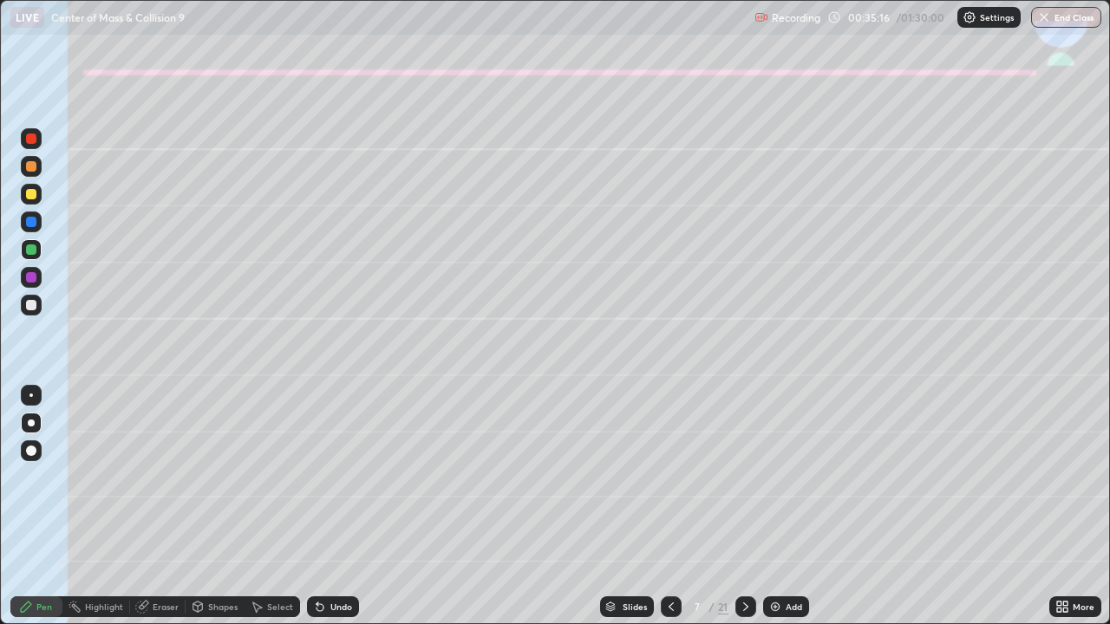
click at [330, 506] on div "Undo" at bounding box center [341, 607] width 22 height 9
click at [333, 506] on div "Undo" at bounding box center [341, 607] width 22 height 9
click at [330, 506] on div "Undo" at bounding box center [341, 607] width 22 height 9
click at [29, 304] on div at bounding box center [31, 305] width 10 height 10
click at [30, 251] on div at bounding box center [31, 250] width 10 height 10
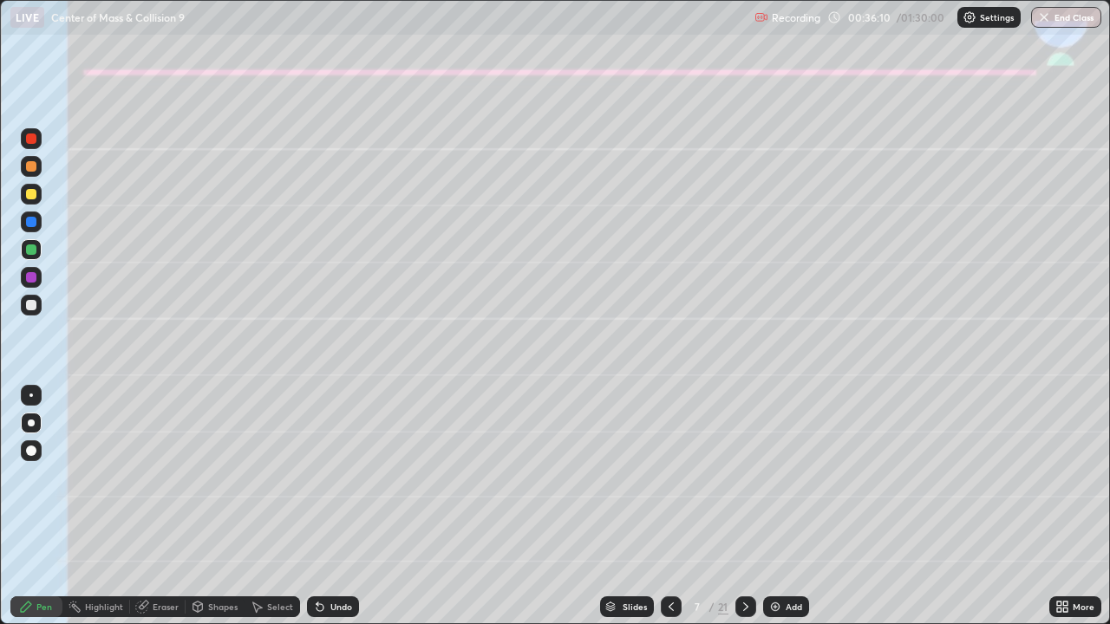
click at [24, 307] on div at bounding box center [31, 305] width 21 height 21
click at [28, 190] on div at bounding box center [31, 194] width 10 height 10
click at [29, 309] on div at bounding box center [31, 305] width 10 height 10
click at [154, 506] on div "Eraser" at bounding box center [157, 607] width 55 height 21
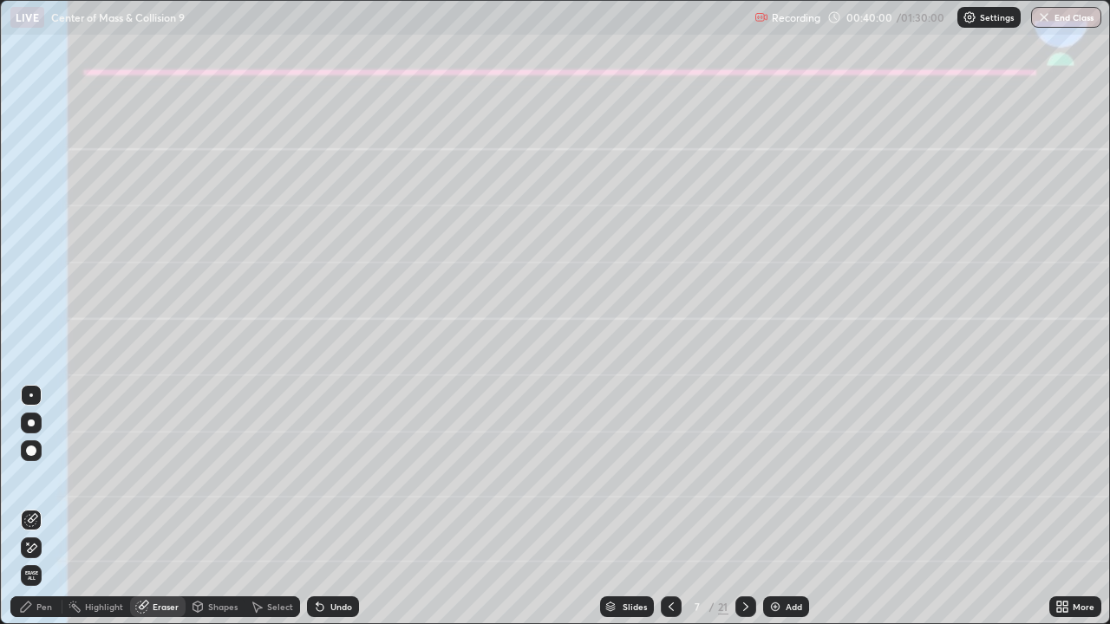
click at [54, 506] on div "Pen" at bounding box center [36, 607] width 52 height 21
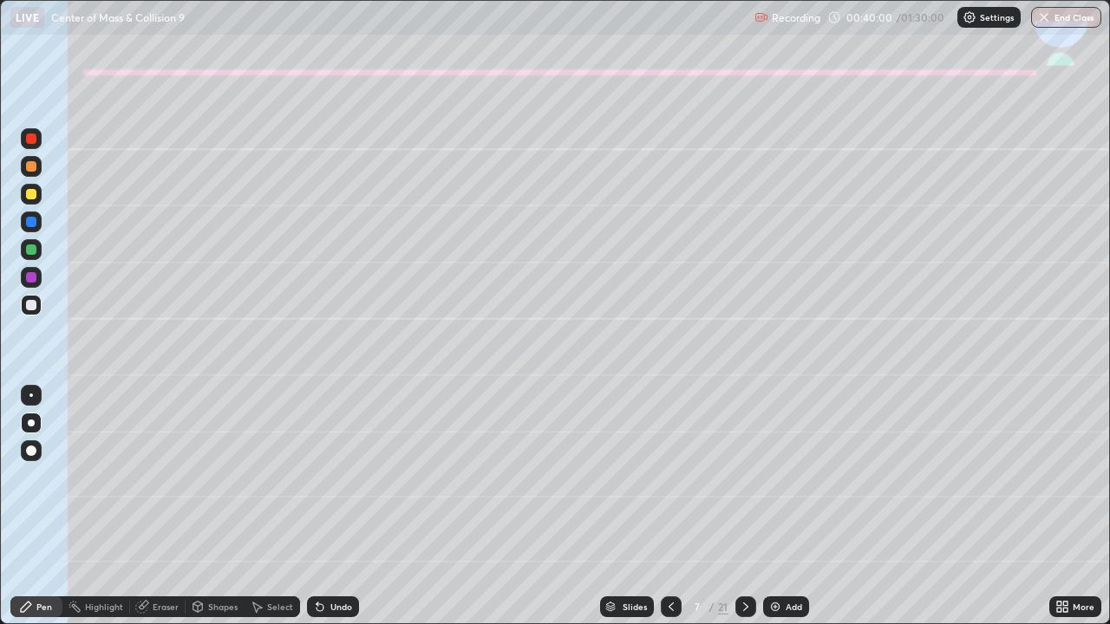
click at [33, 199] on div at bounding box center [31, 194] width 10 height 10
click at [221, 506] on div "Shapes" at bounding box center [222, 607] width 29 height 9
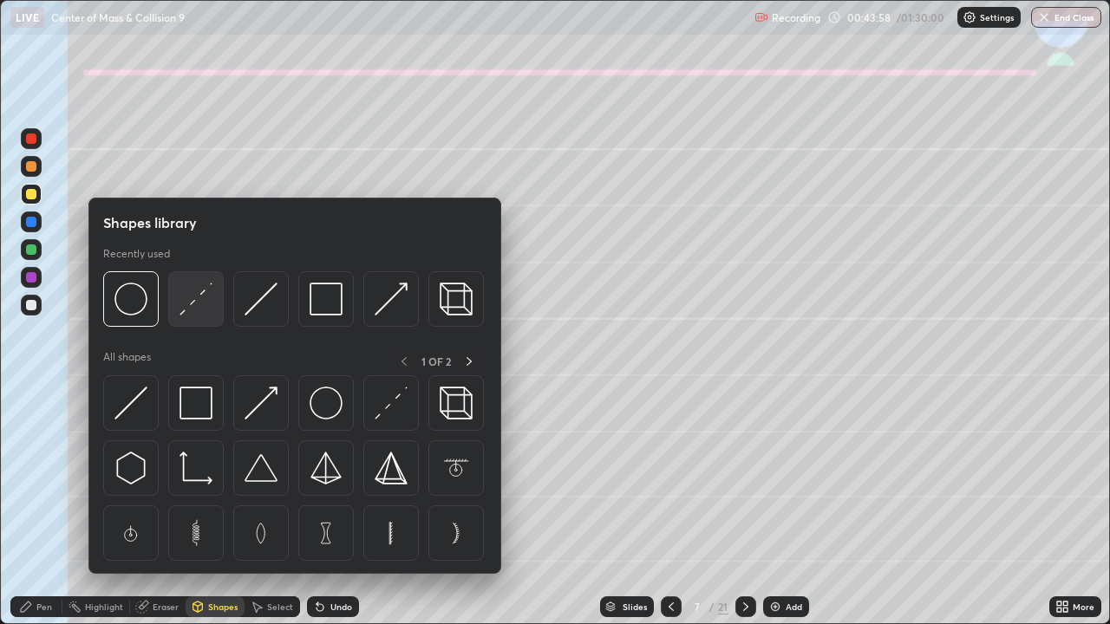
click at [187, 312] on img at bounding box center [195, 299] width 33 height 33
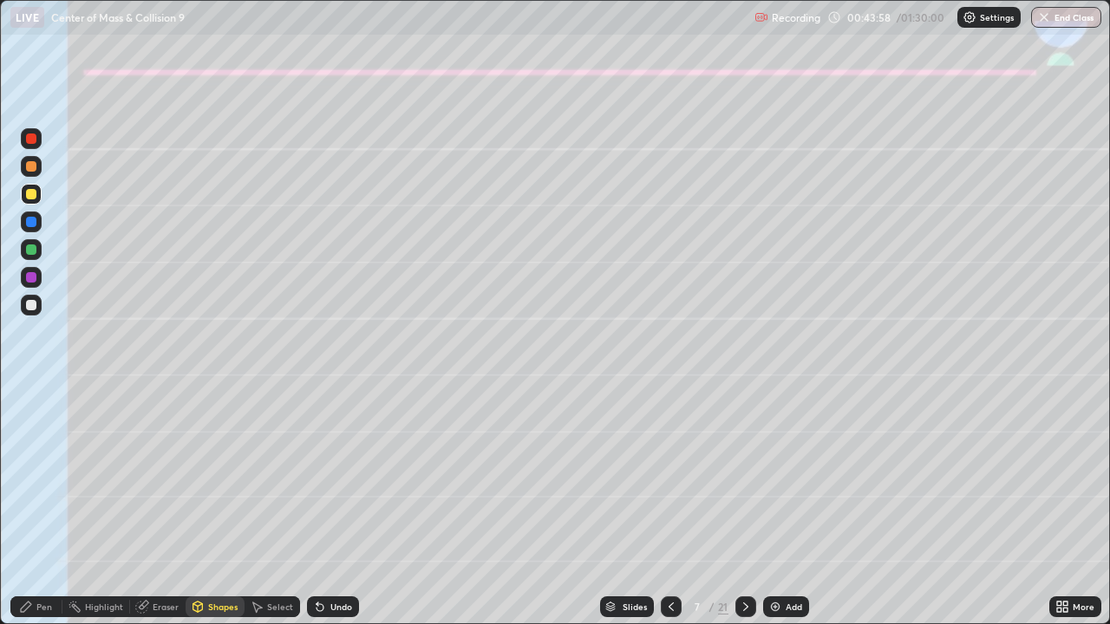
click at [31, 282] on div at bounding box center [31, 277] width 10 height 10
click at [745, 506] on icon at bounding box center [745, 607] width 5 height 9
click at [43, 506] on div "Pen" at bounding box center [44, 607] width 16 height 9
click at [31, 423] on div at bounding box center [31, 423] width 7 height 7
click at [29, 197] on div at bounding box center [31, 194] width 10 height 10
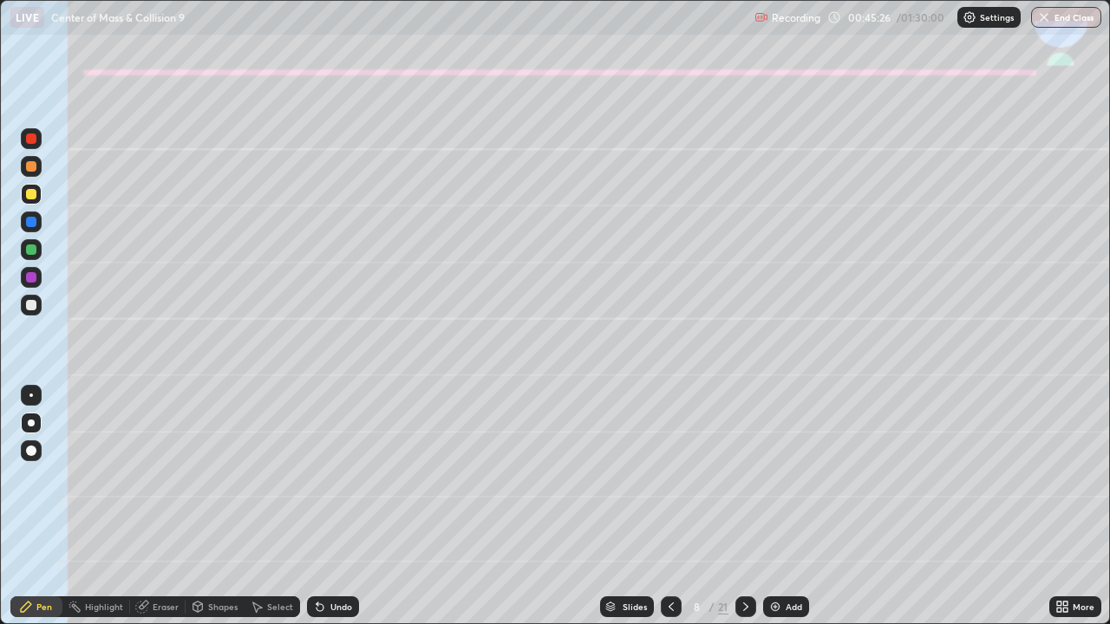
click at [29, 506] on div "Pen" at bounding box center [36, 607] width 52 height 21
click at [29, 506] on icon at bounding box center [26, 607] width 14 height 14
click at [33, 420] on div at bounding box center [31, 423] width 7 height 7
click at [319, 506] on icon at bounding box center [320, 607] width 14 height 14
click at [28, 307] on div at bounding box center [31, 305] width 10 height 10
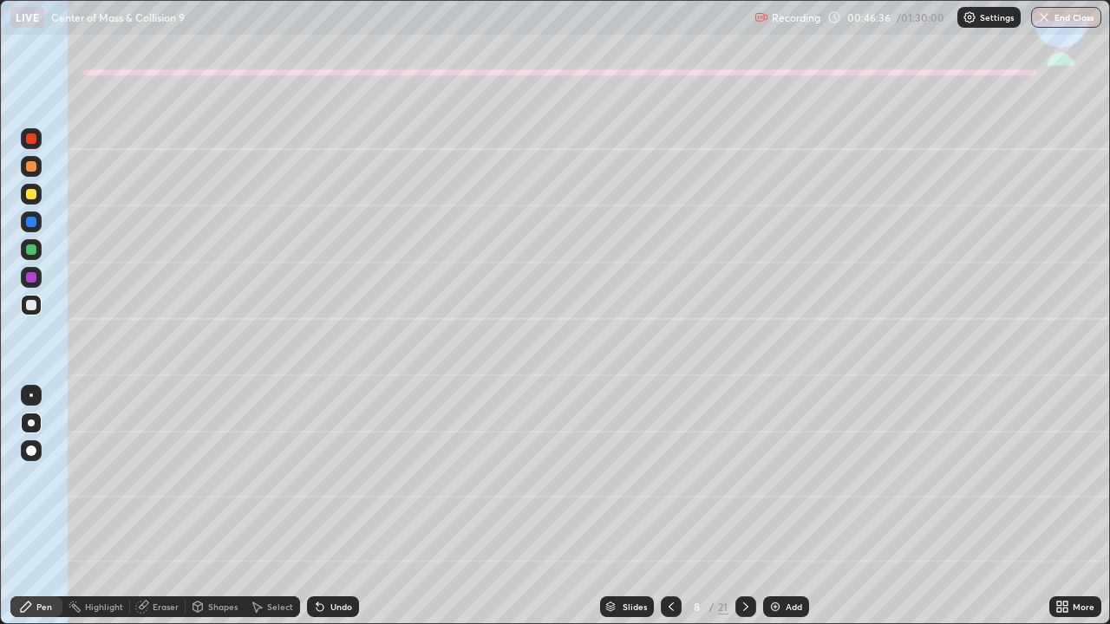
click at [316, 506] on icon at bounding box center [317, 604] width 2 height 2
click at [30, 192] on div at bounding box center [31, 194] width 10 height 10
click at [327, 506] on div "Undo" at bounding box center [333, 607] width 52 height 21
click at [30, 304] on div at bounding box center [31, 305] width 10 height 10
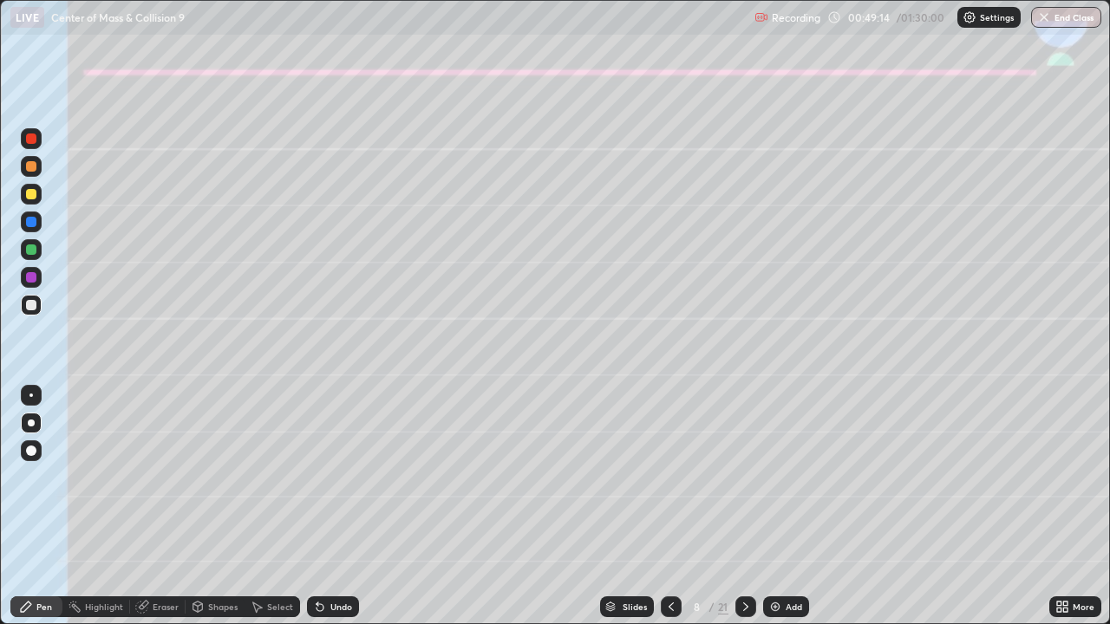
click at [324, 506] on div "Undo" at bounding box center [333, 607] width 52 height 21
click at [316, 506] on icon at bounding box center [319, 607] width 7 height 7
click at [309, 506] on div "Undo" at bounding box center [333, 607] width 52 height 21
click at [294, 506] on div "Select" at bounding box center [272, 607] width 55 height 21
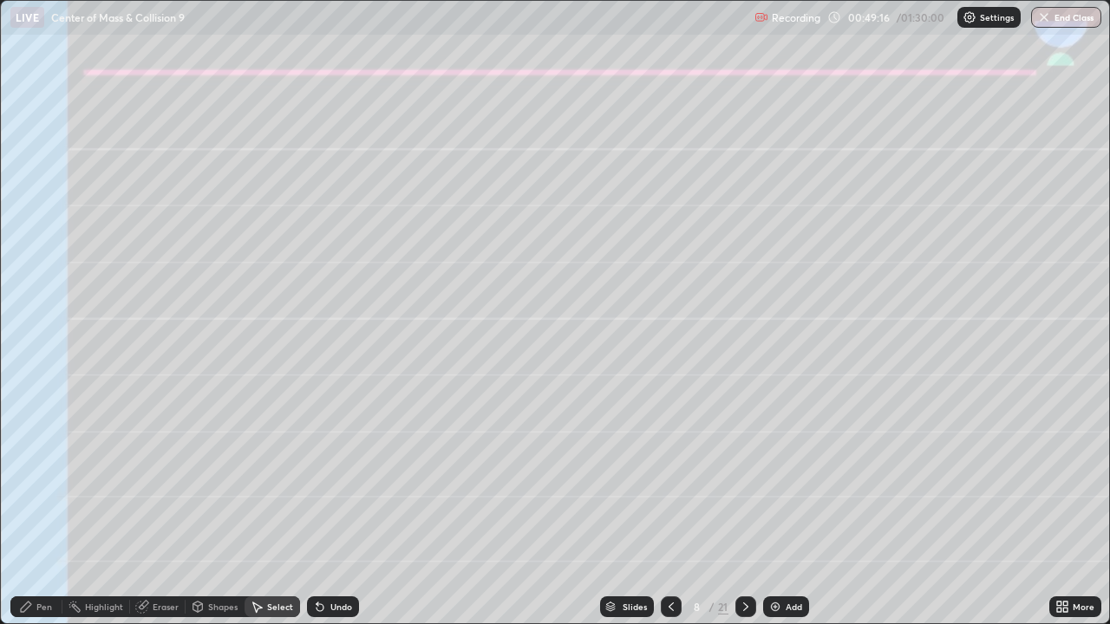
click at [333, 506] on div "Undo" at bounding box center [341, 607] width 22 height 9
click at [42, 506] on div "Pen" at bounding box center [36, 607] width 52 height 21
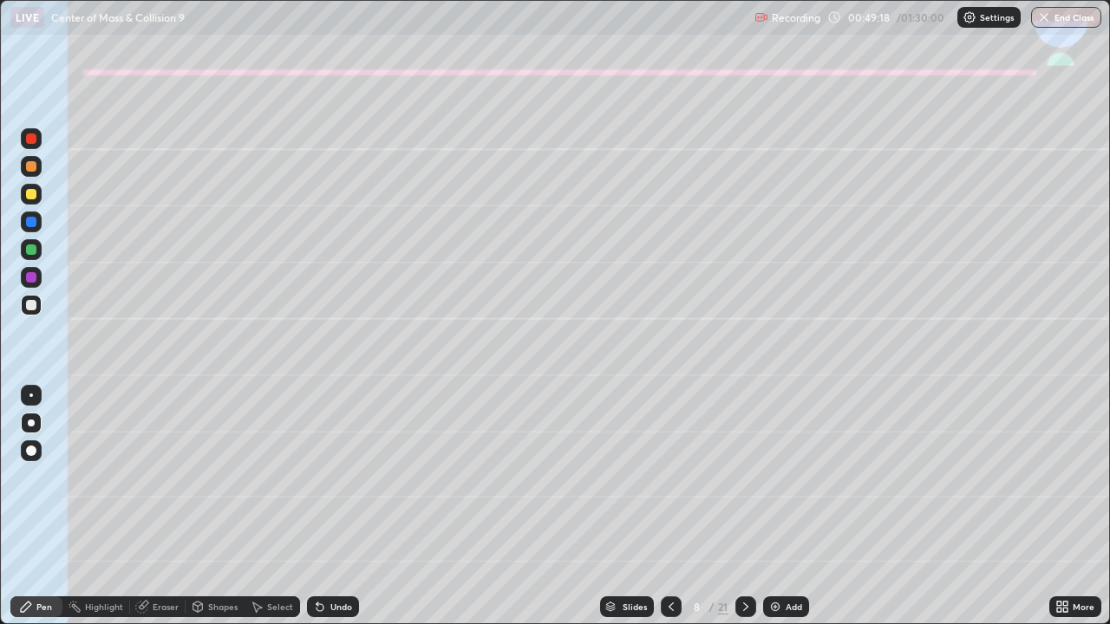
click at [27, 250] on div at bounding box center [31, 250] width 10 height 10
click at [29, 304] on div at bounding box center [31, 305] width 10 height 10
click at [329, 506] on div "Undo" at bounding box center [333, 607] width 52 height 21
click at [327, 506] on div "Undo" at bounding box center [333, 607] width 52 height 21
click at [739, 506] on icon at bounding box center [746, 607] width 14 height 14
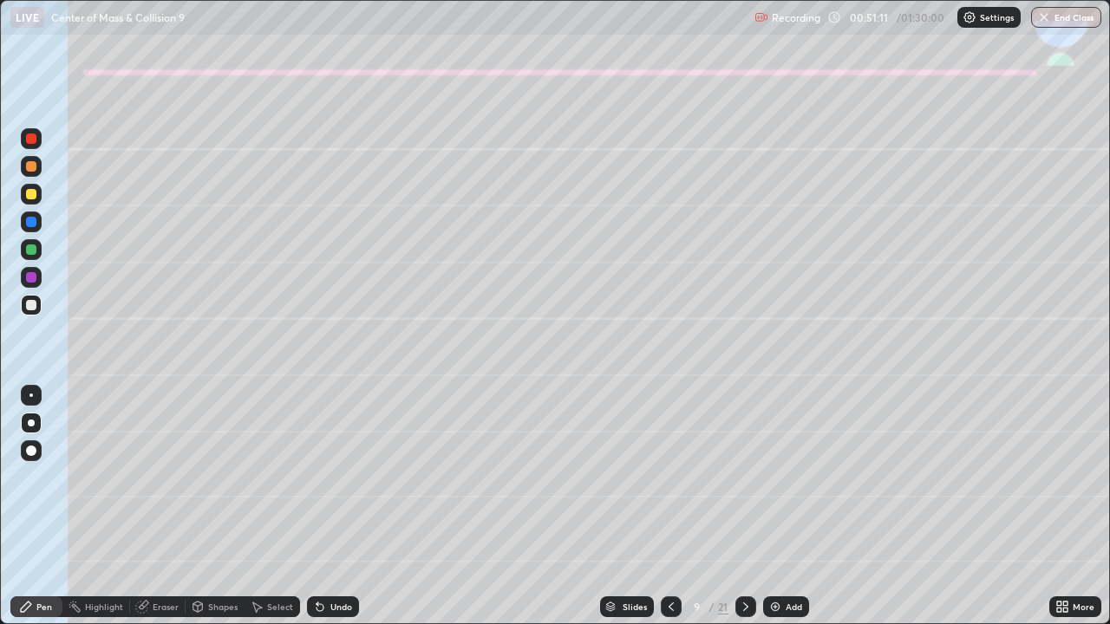
click at [669, 506] on icon at bounding box center [671, 607] width 14 height 14
click at [751, 506] on div at bounding box center [745, 607] width 21 height 35
click at [30, 310] on div at bounding box center [31, 305] width 21 height 21
click at [164, 506] on div "Eraser" at bounding box center [157, 607] width 55 height 21
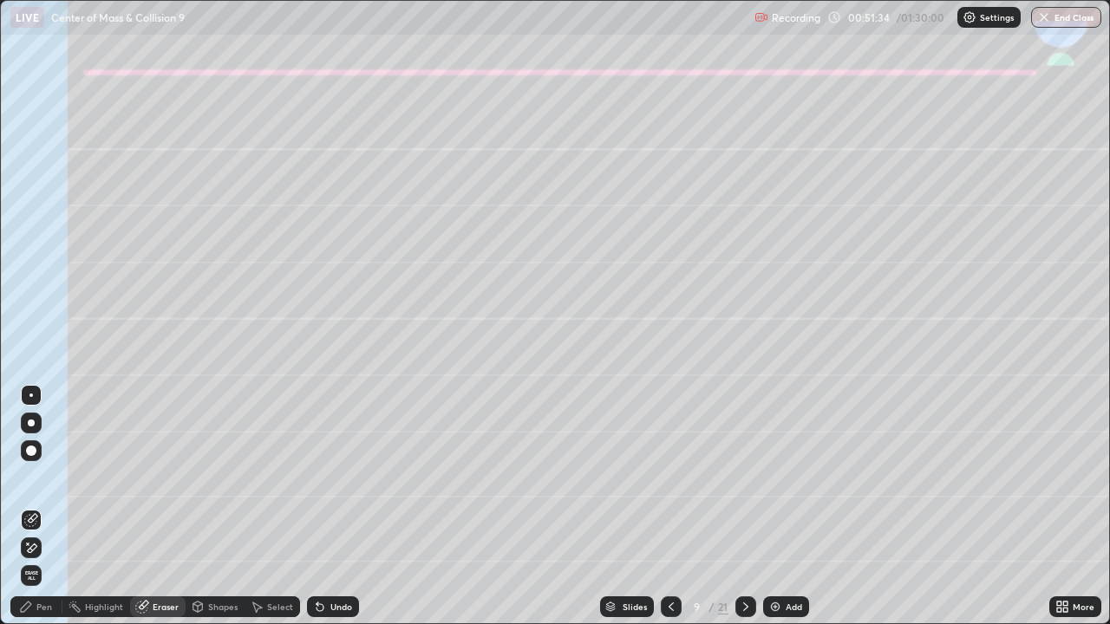
click at [28, 506] on icon at bounding box center [28, 544] width 2 height 2
click at [23, 506] on div "Pen" at bounding box center [36, 607] width 52 height 21
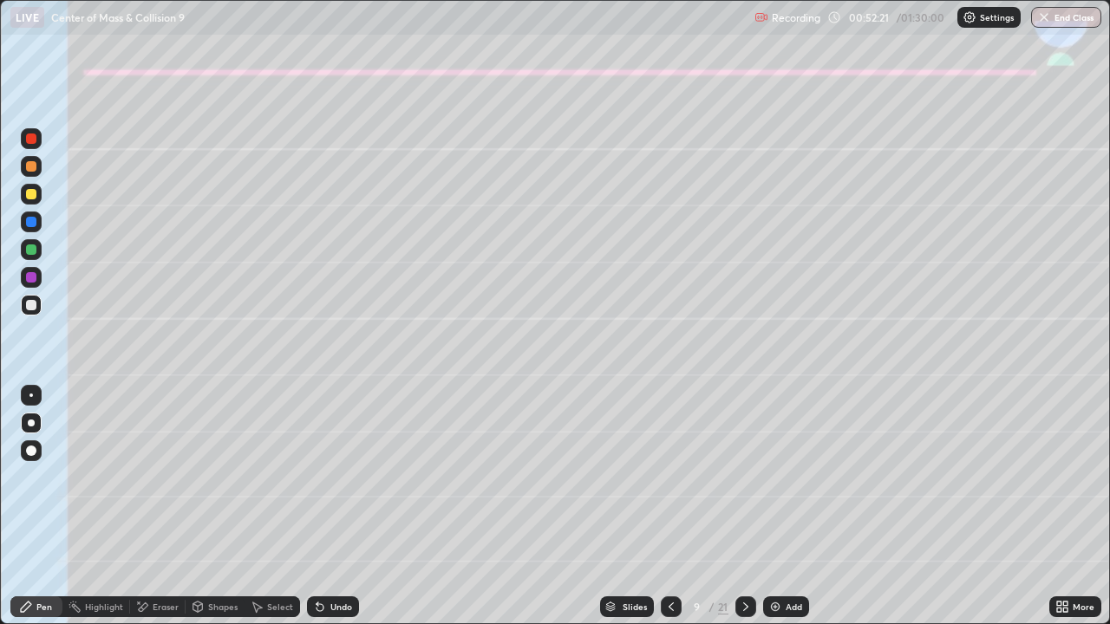
click at [669, 506] on icon at bounding box center [671, 607] width 14 height 14
click at [23, 193] on div at bounding box center [31, 194] width 21 height 21
click at [316, 506] on icon at bounding box center [317, 604] width 2 height 2
click at [162, 506] on div "Eraser" at bounding box center [166, 607] width 26 height 9
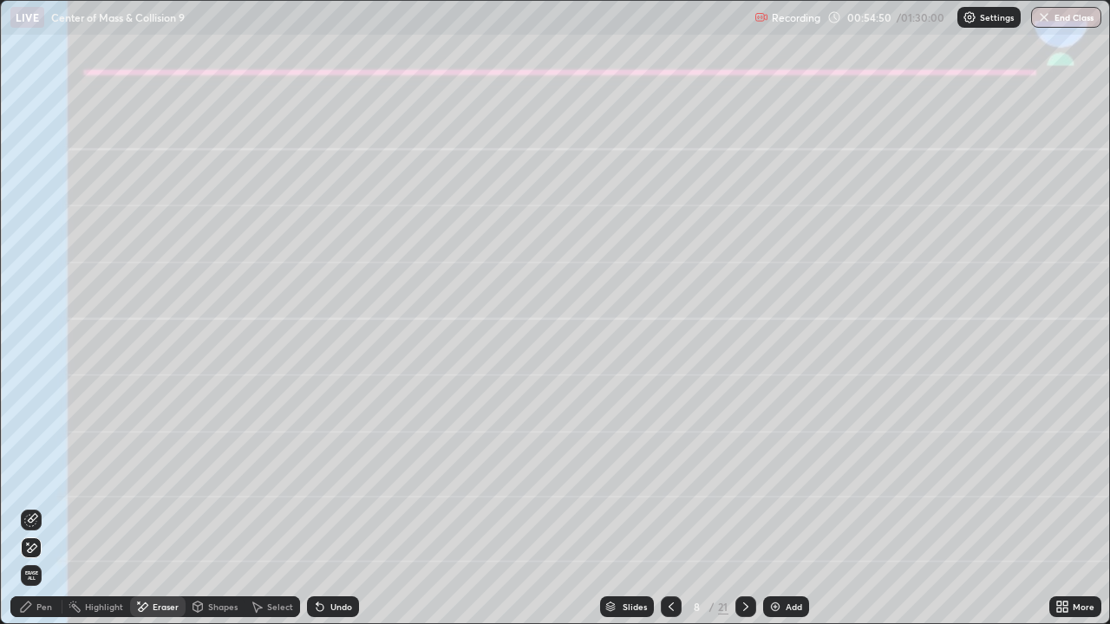
click at [43, 506] on div "Pen" at bounding box center [44, 607] width 16 height 9
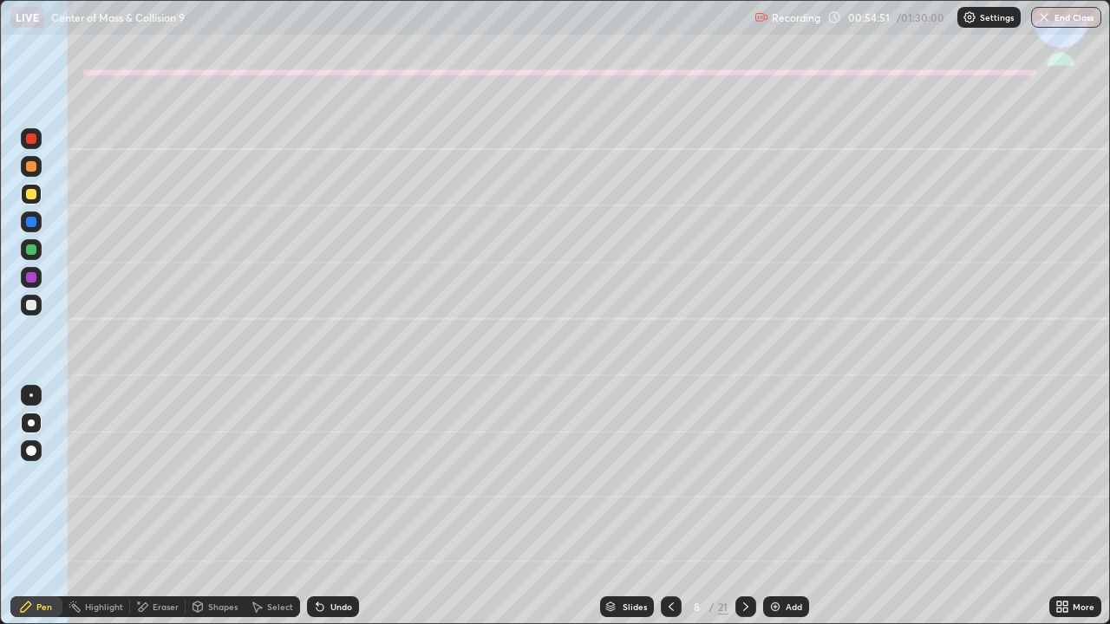
click at [37, 423] on div at bounding box center [31, 423] width 21 height 21
click at [35, 306] on div at bounding box center [31, 305] width 10 height 10
click at [31, 395] on div at bounding box center [30, 395] width 3 height 3
click at [33, 424] on div at bounding box center [31, 423] width 7 height 7
click at [744, 506] on icon at bounding box center [746, 607] width 14 height 14
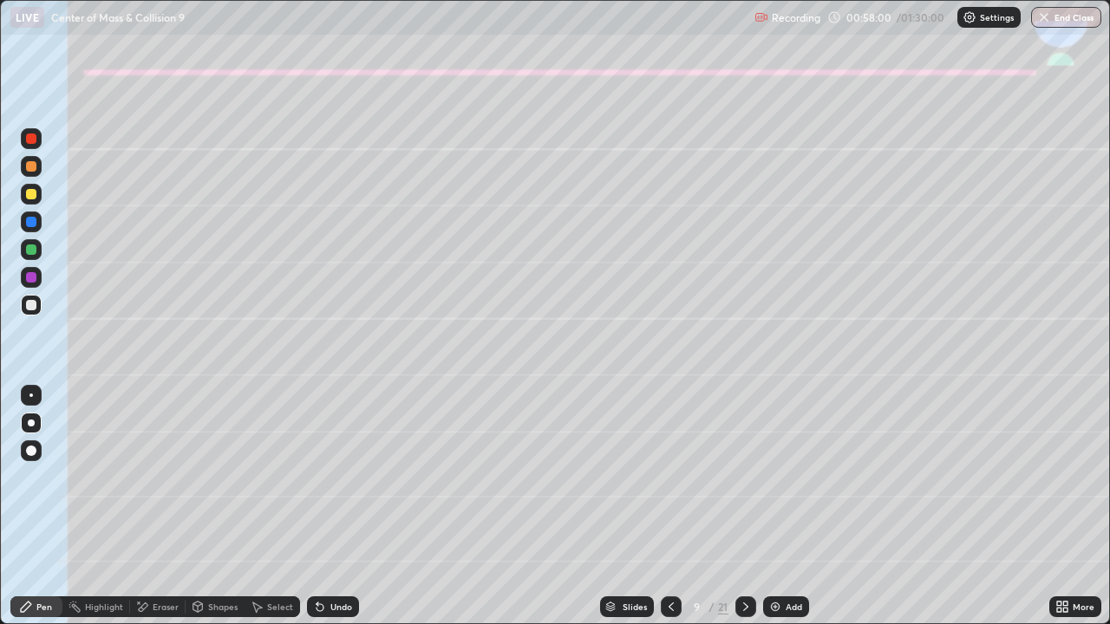
click at [225, 506] on div "Shapes" at bounding box center [222, 607] width 29 height 9
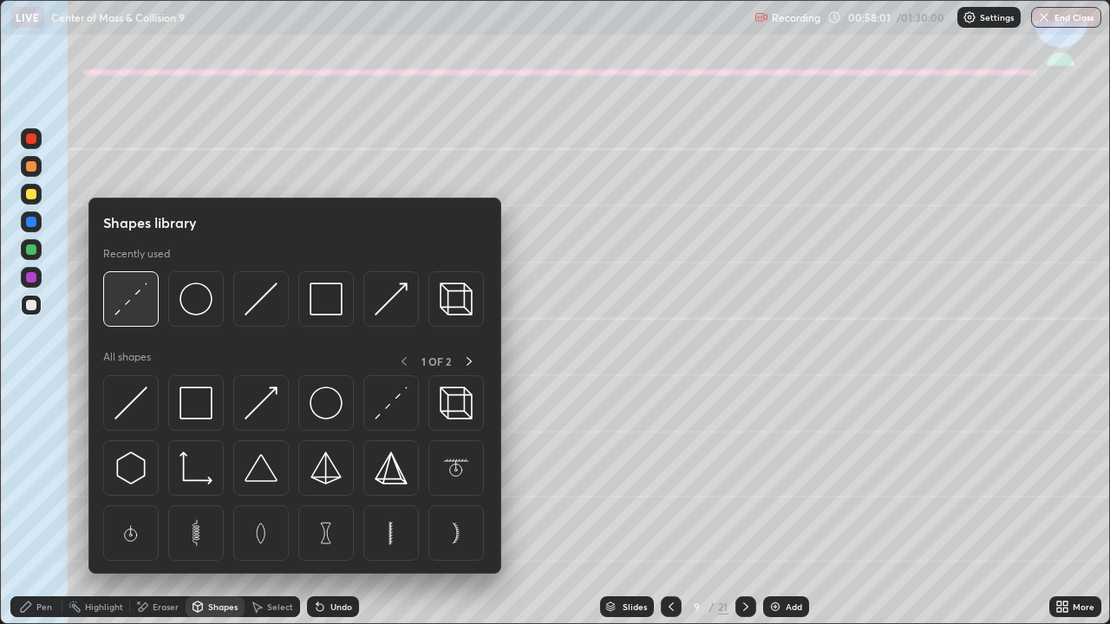
click at [140, 307] on img at bounding box center [130, 299] width 33 height 33
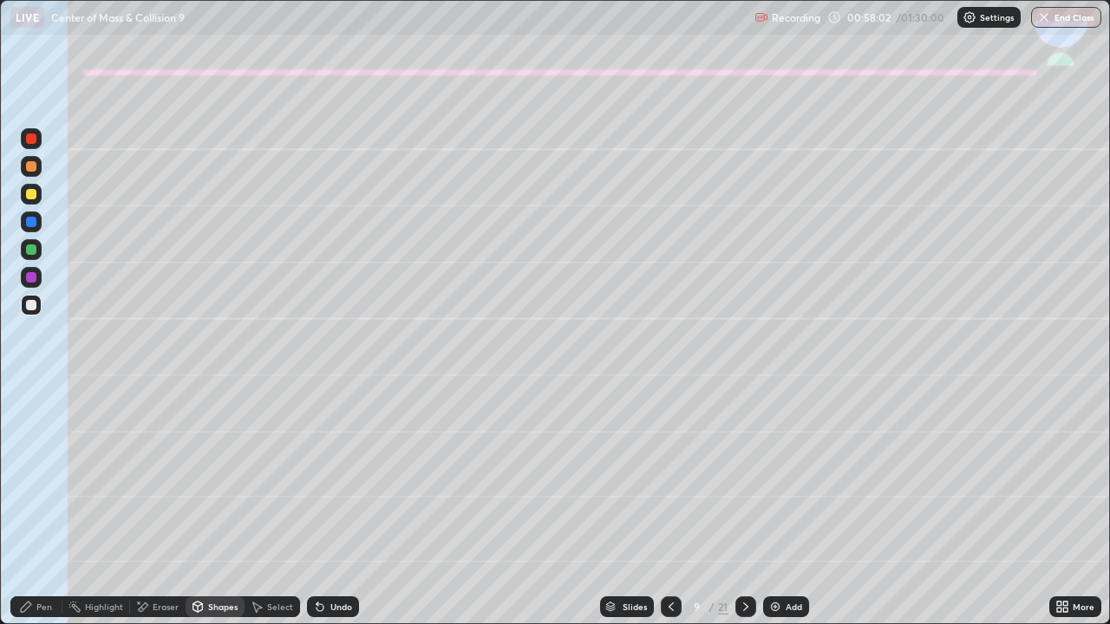
click at [31, 279] on div at bounding box center [31, 277] width 10 height 10
click at [54, 506] on div "Pen" at bounding box center [36, 607] width 52 height 21
click at [28, 423] on div at bounding box center [31, 423] width 7 height 7
click at [32, 305] on div at bounding box center [31, 305] width 10 height 10
click at [23, 250] on div at bounding box center [31, 249] width 21 height 21
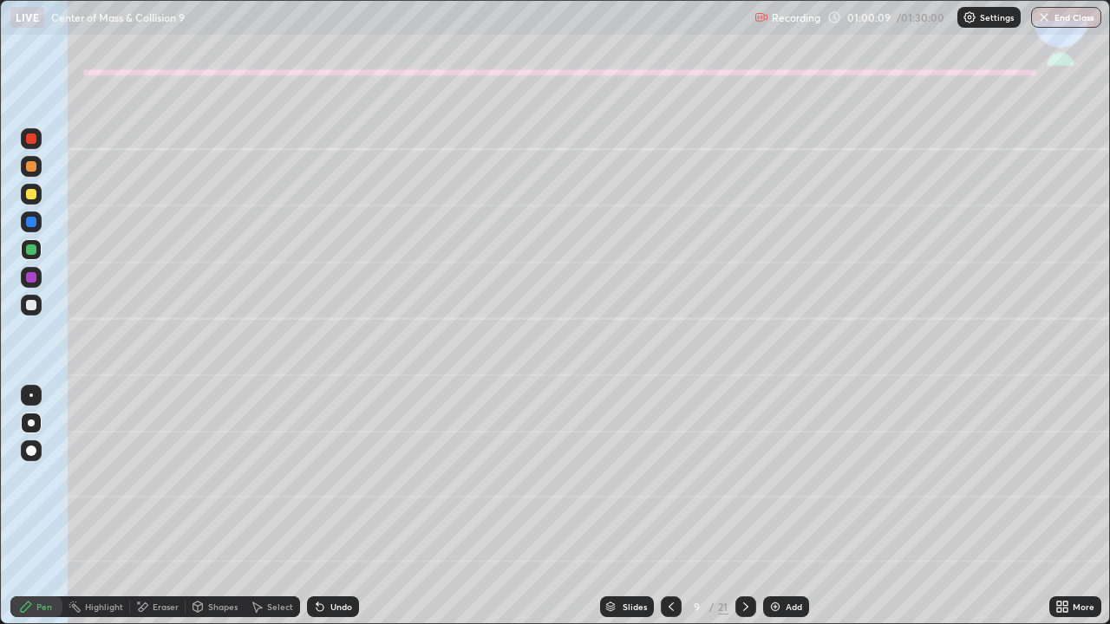
click at [29, 196] on div at bounding box center [31, 194] width 10 height 10
click at [330, 506] on div "Undo" at bounding box center [341, 607] width 22 height 9
click at [327, 506] on div "Undo" at bounding box center [333, 607] width 52 height 21
click at [31, 307] on div at bounding box center [31, 305] width 10 height 10
click at [38, 250] on div at bounding box center [31, 249] width 21 height 21
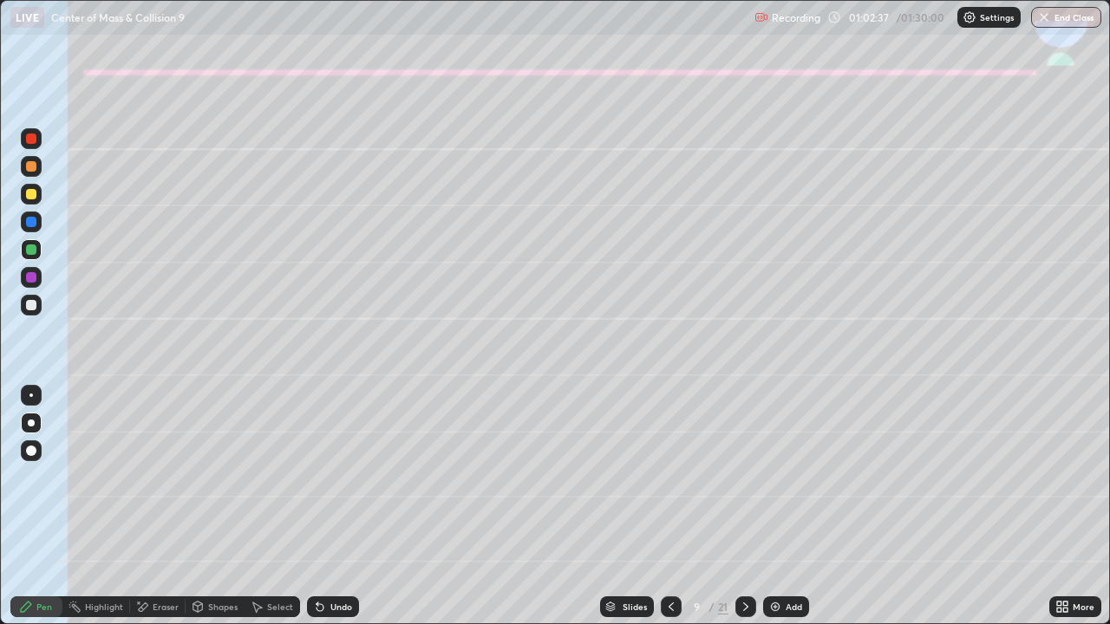
click at [39, 308] on div at bounding box center [31, 305] width 21 height 21
click at [323, 506] on icon at bounding box center [320, 607] width 14 height 14
click at [744, 506] on icon at bounding box center [746, 607] width 14 height 14
click at [330, 506] on div "Undo" at bounding box center [341, 607] width 22 height 9
click at [669, 506] on icon at bounding box center [671, 607] width 14 height 14
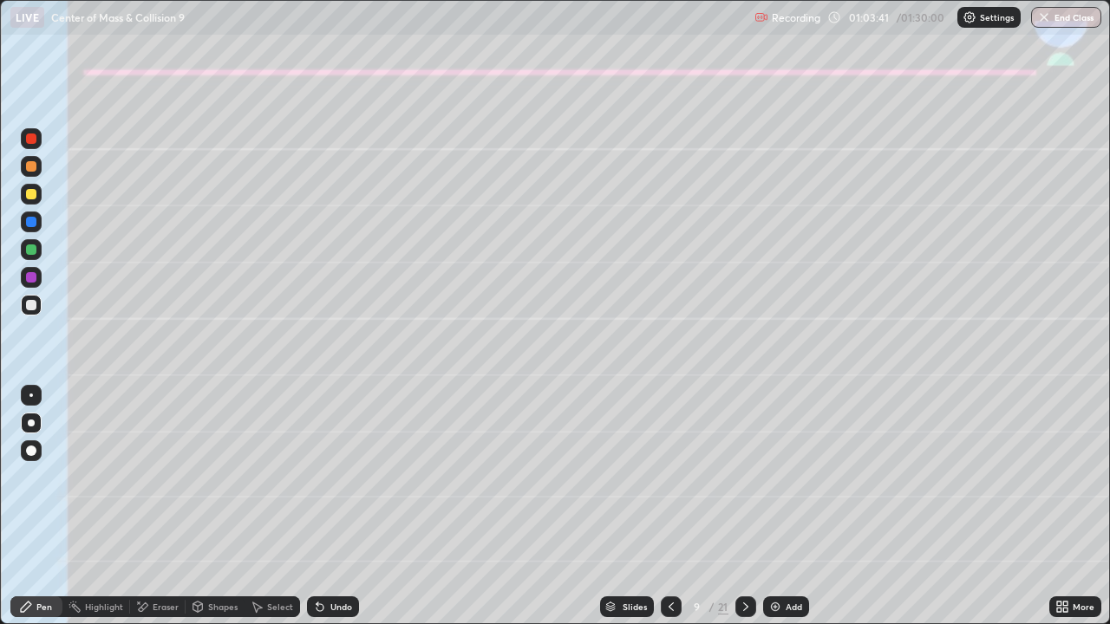
click at [742, 506] on icon at bounding box center [746, 607] width 14 height 14
click at [671, 506] on icon at bounding box center [671, 607] width 14 height 14
click at [744, 506] on icon at bounding box center [746, 607] width 14 height 14
click at [671, 506] on icon at bounding box center [671, 607] width 5 height 9
click at [162, 506] on div "Eraser" at bounding box center [166, 607] width 26 height 9
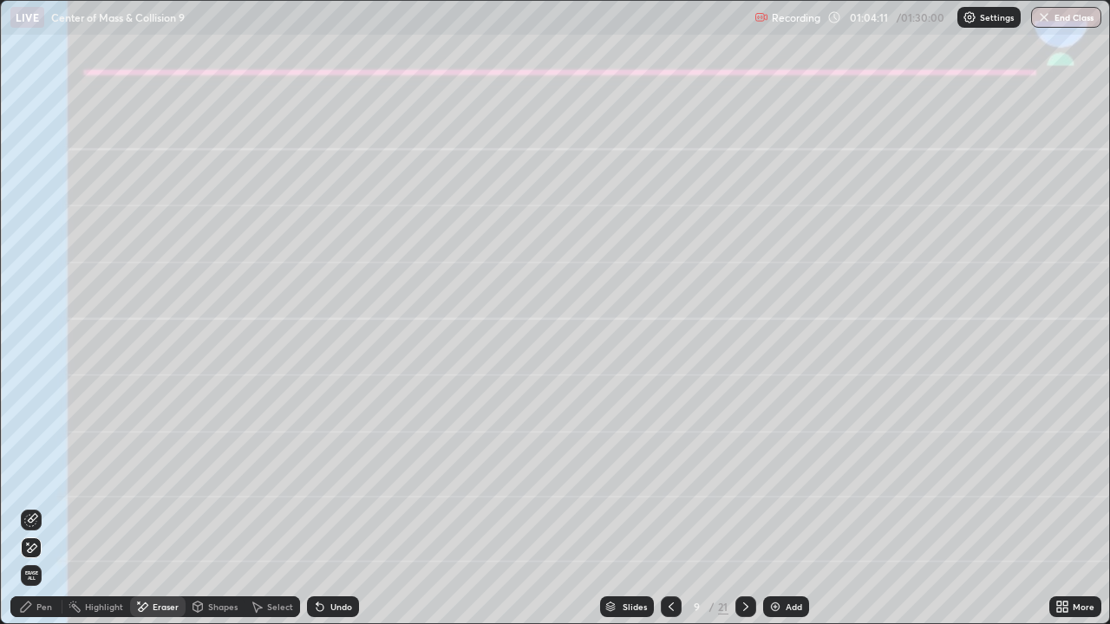
click at [30, 506] on div at bounding box center [31, 520] width 21 height 21
click at [41, 506] on div "Pen" at bounding box center [36, 607] width 52 height 21
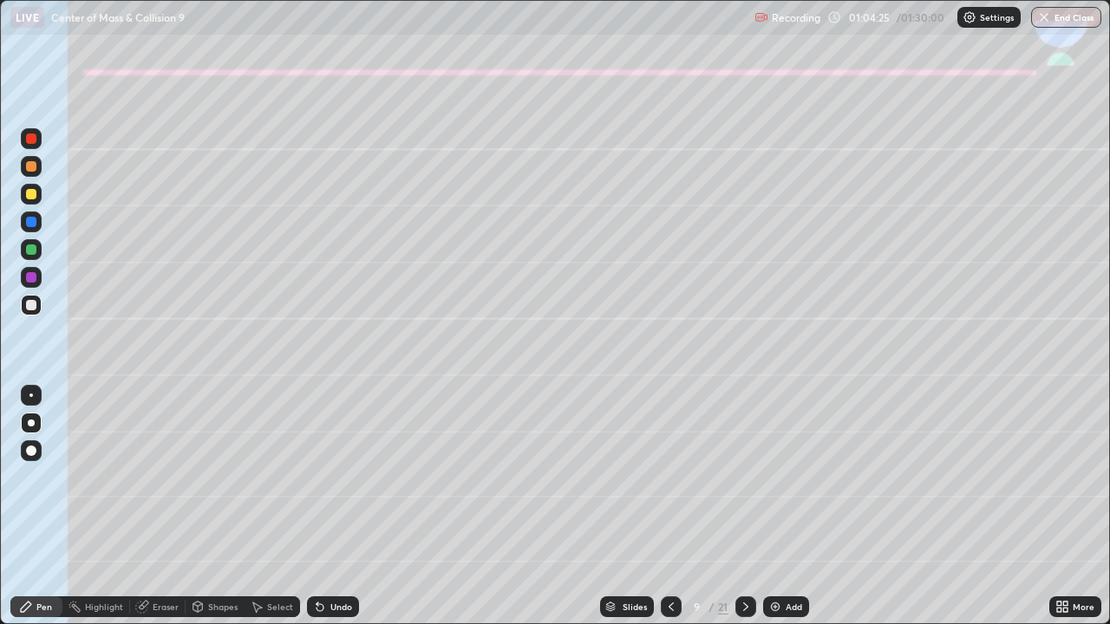
click at [743, 506] on icon at bounding box center [746, 607] width 14 height 14
click at [153, 506] on div "Eraser" at bounding box center [166, 607] width 26 height 9
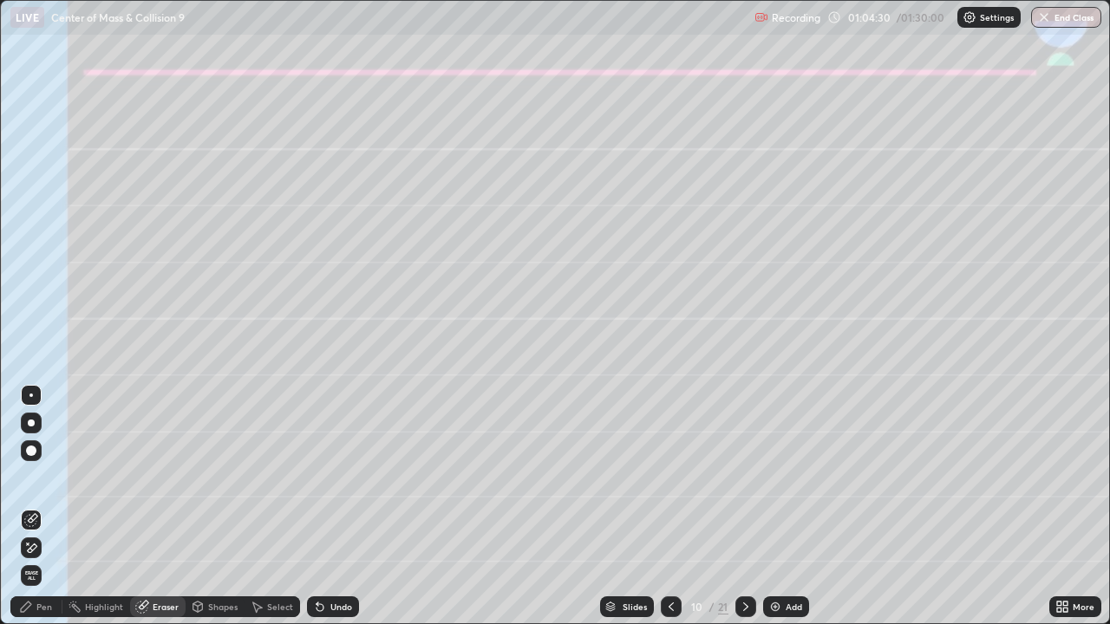
click at [36, 506] on div "Pen" at bounding box center [36, 607] width 52 height 21
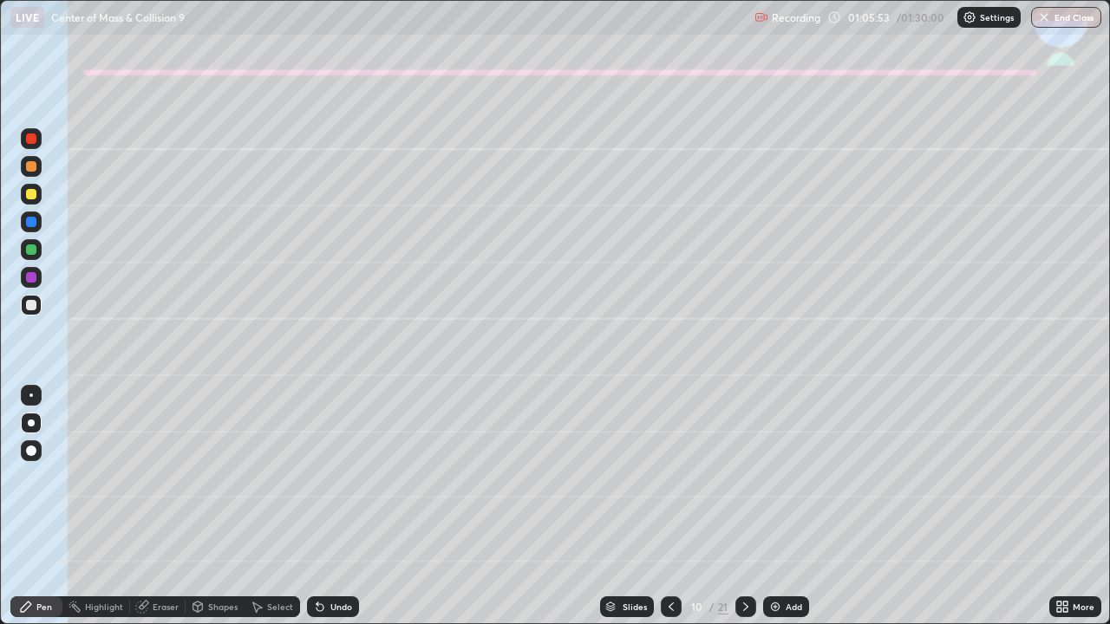
click at [671, 506] on icon at bounding box center [671, 607] width 14 height 14
click at [744, 506] on icon at bounding box center [746, 607] width 14 height 14
click at [35, 189] on div at bounding box center [31, 194] width 10 height 10
click at [31, 421] on div at bounding box center [31, 423] width 7 height 7
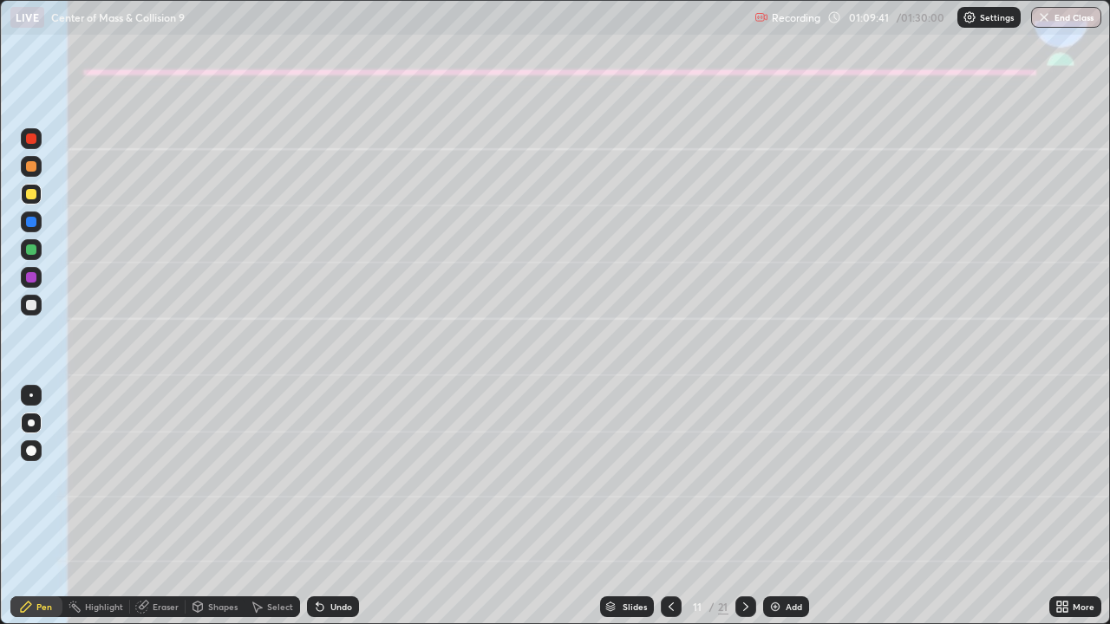
click at [32, 305] on div at bounding box center [31, 305] width 10 height 10
click at [29, 424] on div at bounding box center [31, 423] width 7 height 7
click at [219, 506] on div "Shapes" at bounding box center [222, 607] width 29 height 9
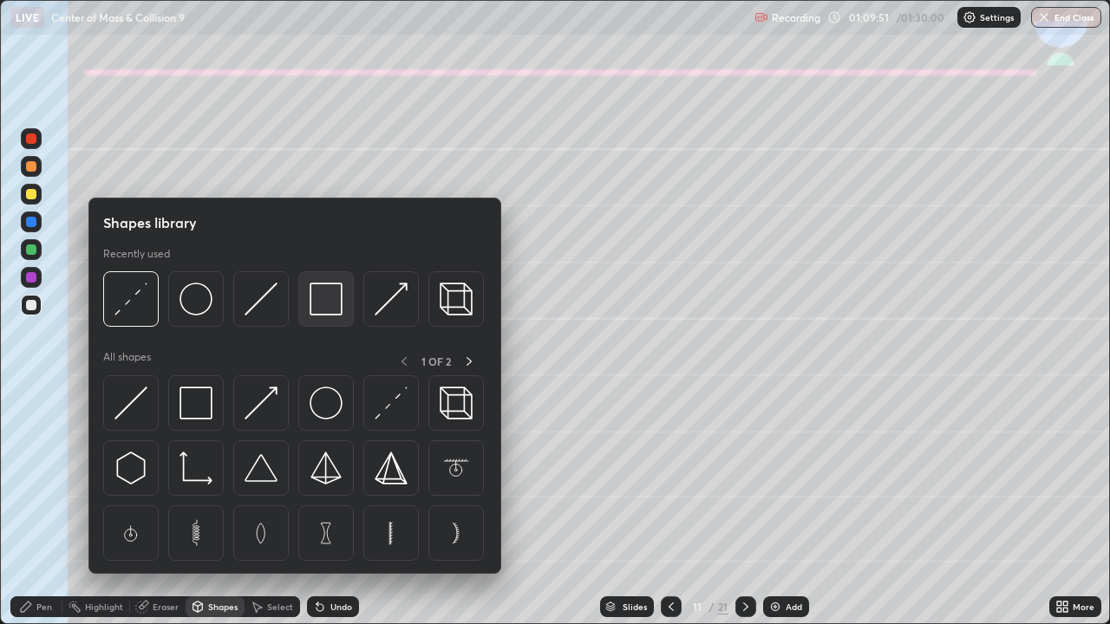
click at [322, 298] on img at bounding box center [326, 299] width 33 height 33
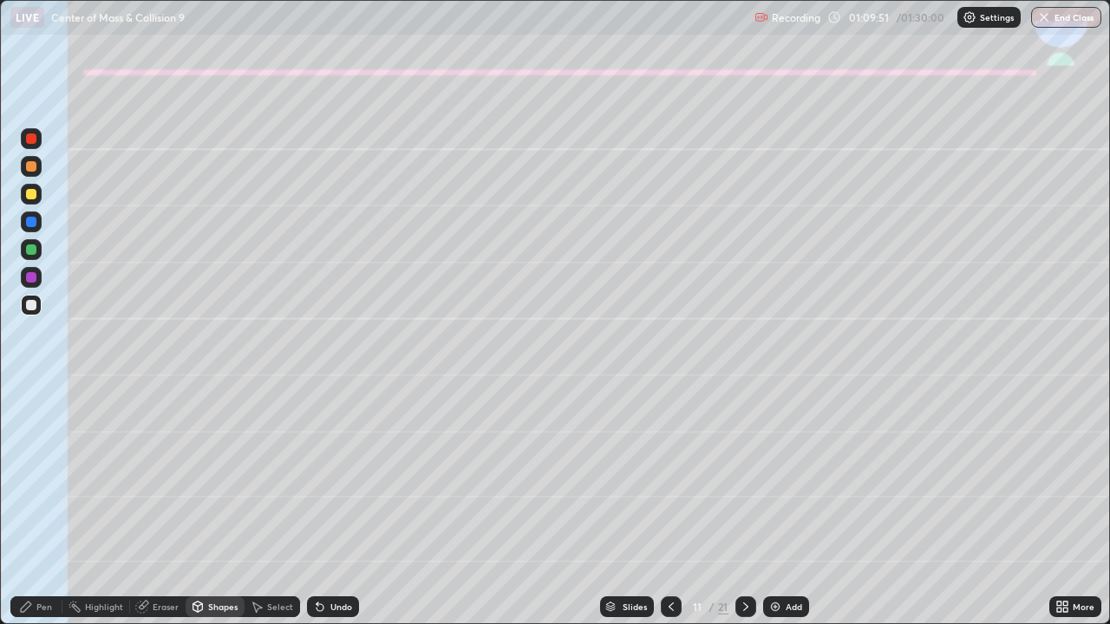
click at [27, 251] on div at bounding box center [31, 250] width 10 height 10
click at [27, 506] on icon at bounding box center [26, 607] width 14 height 14
click at [330, 506] on div "Undo" at bounding box center [341, 607] width 22 height 9
click at [203, 506] on icon at bounding box center [198, 607] width 14 height 14
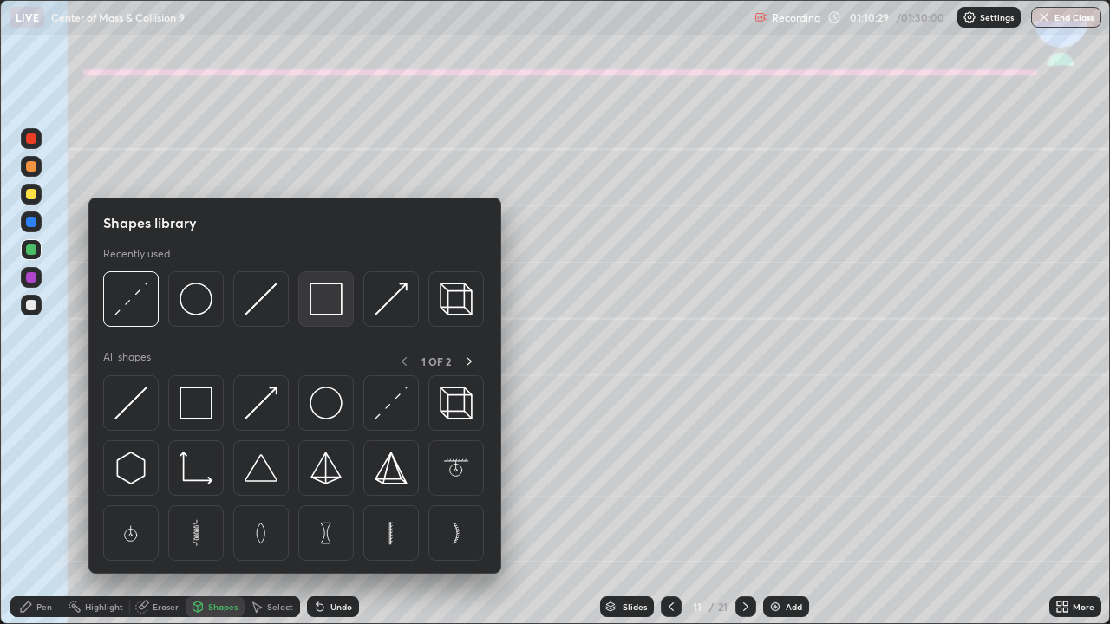
click at [323, 298] on img at bounding box center [326, 299] width 33 height 33
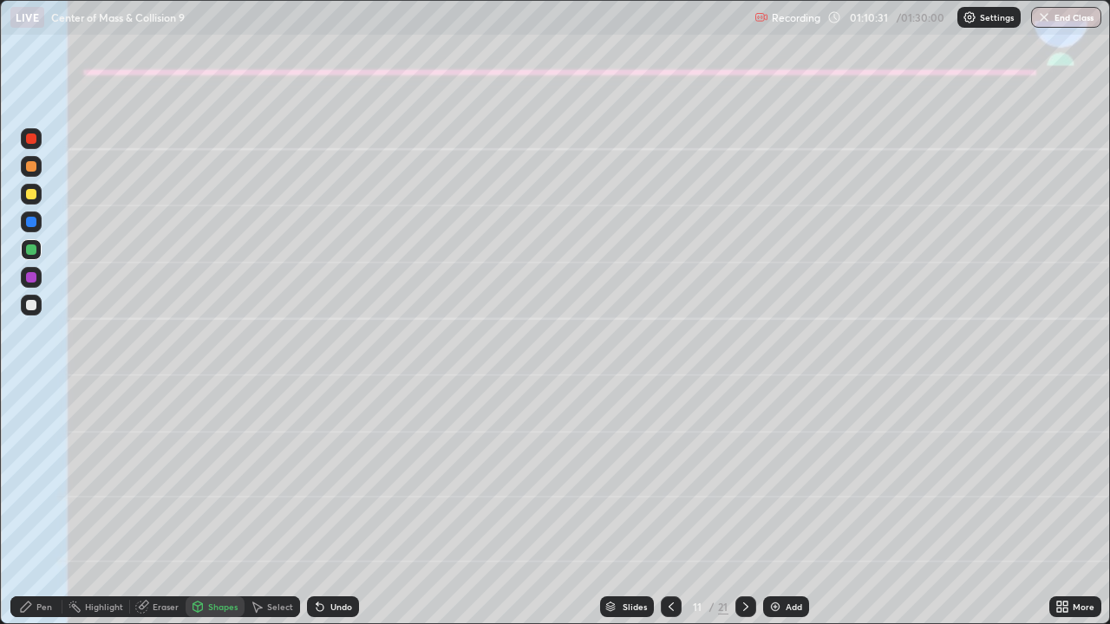
click at [29, 506] on icon at bounding box center [26, 607] width 14 height 14
click at [29, 306] on div at bounding box center [31, 305] width 10 height 10
click at [32, 254] on div at bounding box center [31, 250] width 10 height 10
click at [37, 303] on div at bounding box center [31, 305] width 21 height 21
click at [323, 506] on icon at bounding box center [320, 607] width 14 height 14
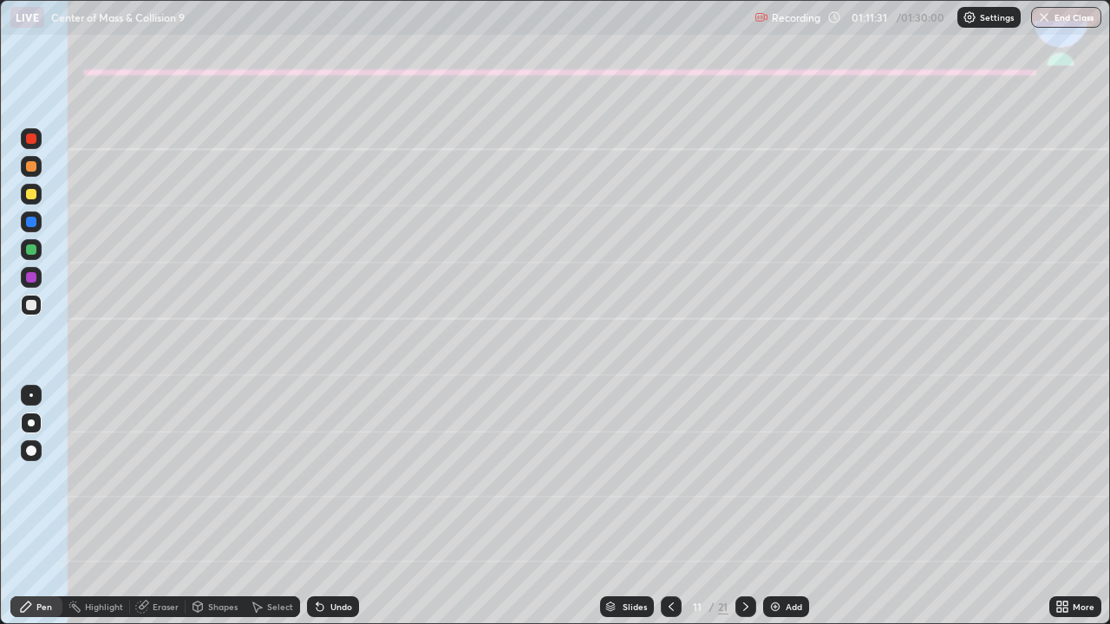
click at [321, 506] on icon at bounding box center [320, 607] width 14 height 14
click at [27, 199] on div at bounding box center [31, 194] width 10 height 10
click at [38, 307] on div at bounding box center [31, 305] width 21 height 21
click at [742, 506] on icon at bounding box center [746, 607] width 14 height 14
click at [33, 196] on div at bounding box center [31, 194] width 10 height 10
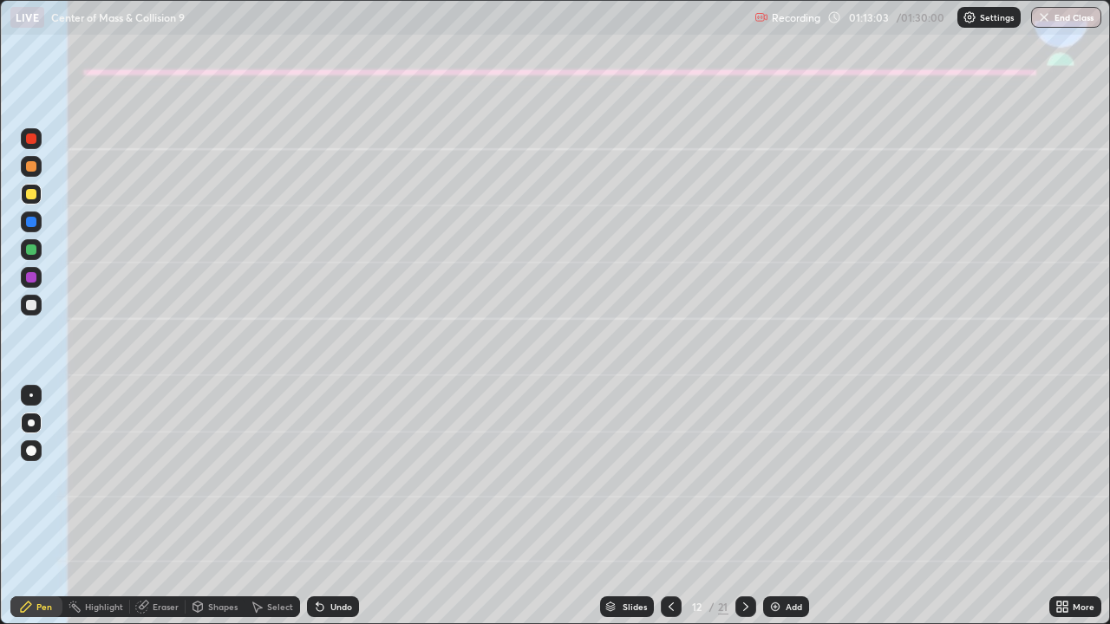
click at [219, 506] on div "Shapes" at bounding box center [222, 607] width 29 height 9
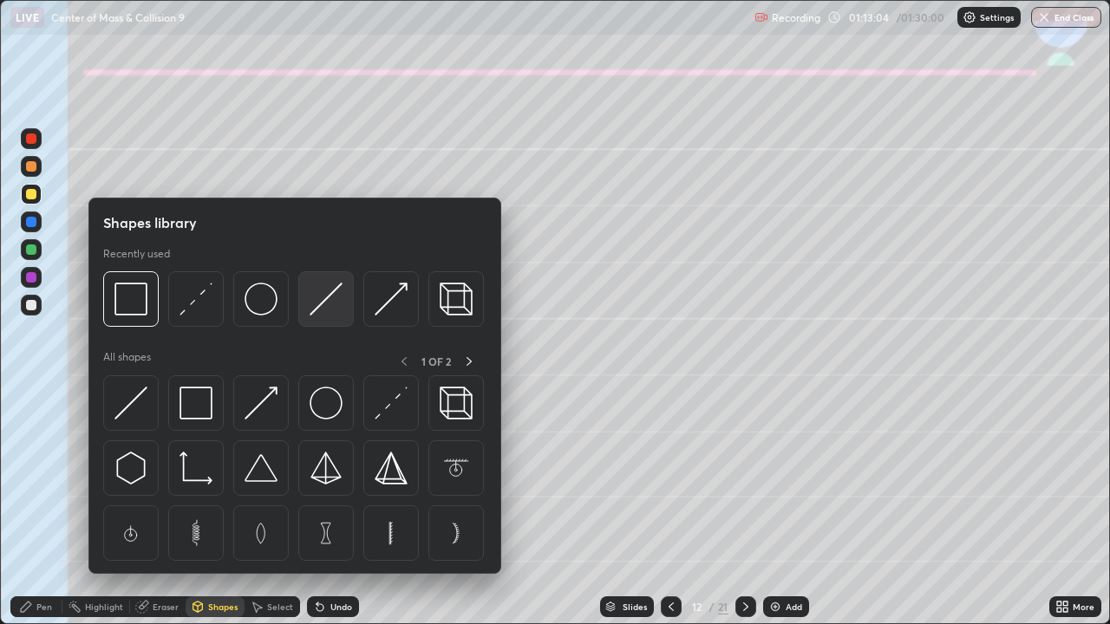
click at [335, 294] on img at bounding box center [326, 299] width 33 height 33
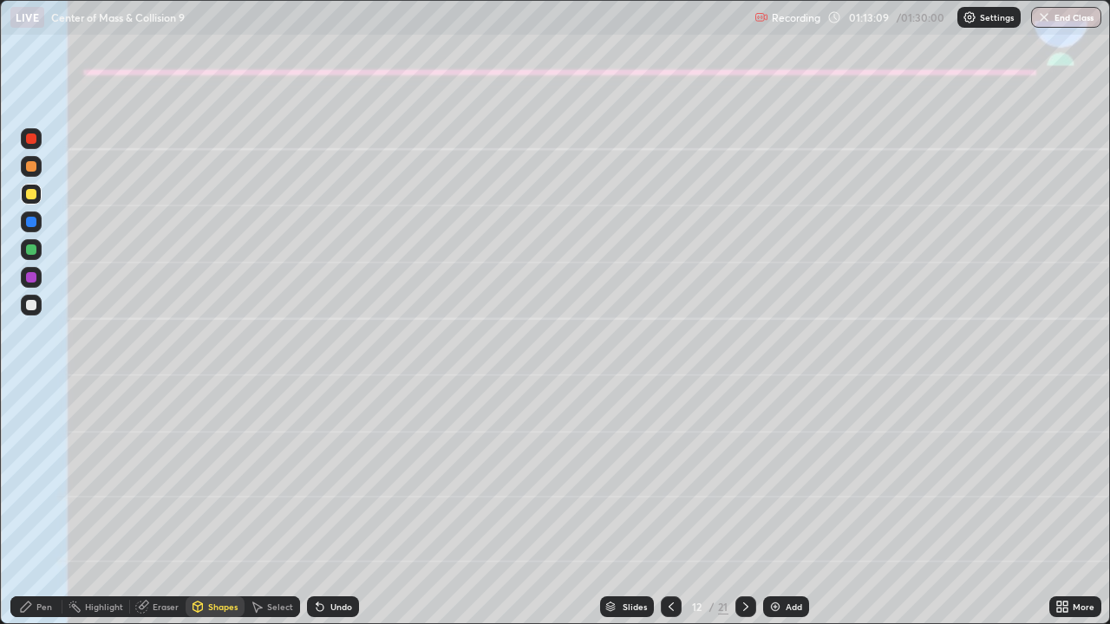
click at [34, 506] on div "Pen" at bounding box center [36, 607] width 52 height 21
click at [329, 506] on div "Undo" at bounding box center [333, 607] width 52 height 21
click at [321, 506] on icon at bounding box center [320, 607] width 14 height 14
click at [313, 506] on icon at bounding box center [320, 607] width 14 height 14
click at [316, 506] on icon at bounding box center [317, 604] width 2 height 2
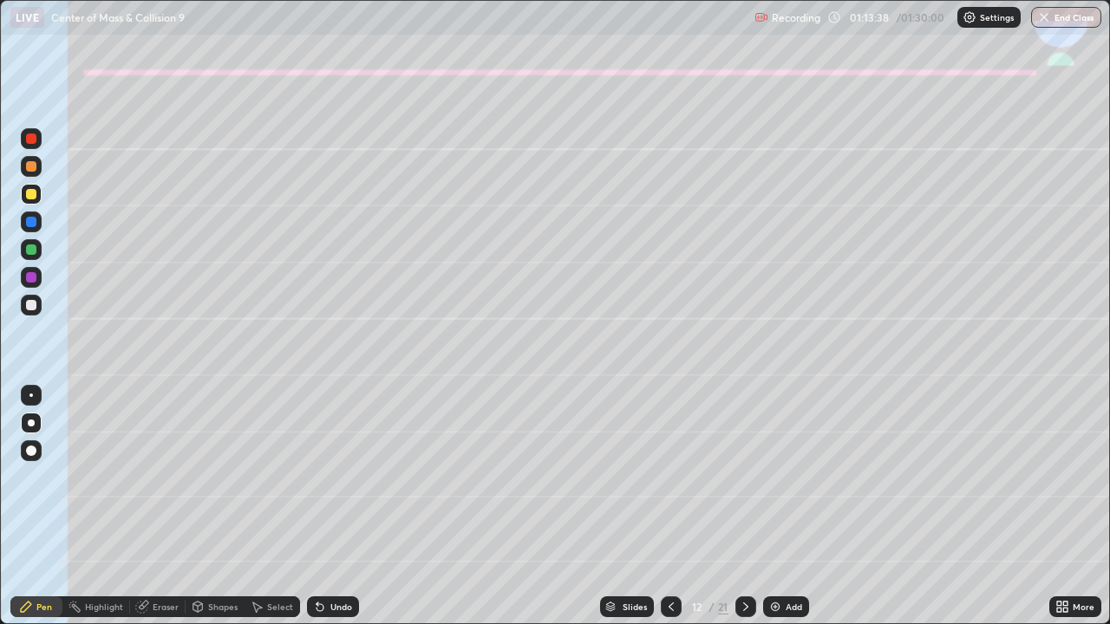
click at [208, 506] on div "Shapes" at bounding box center [222, 607] width 29 height 9
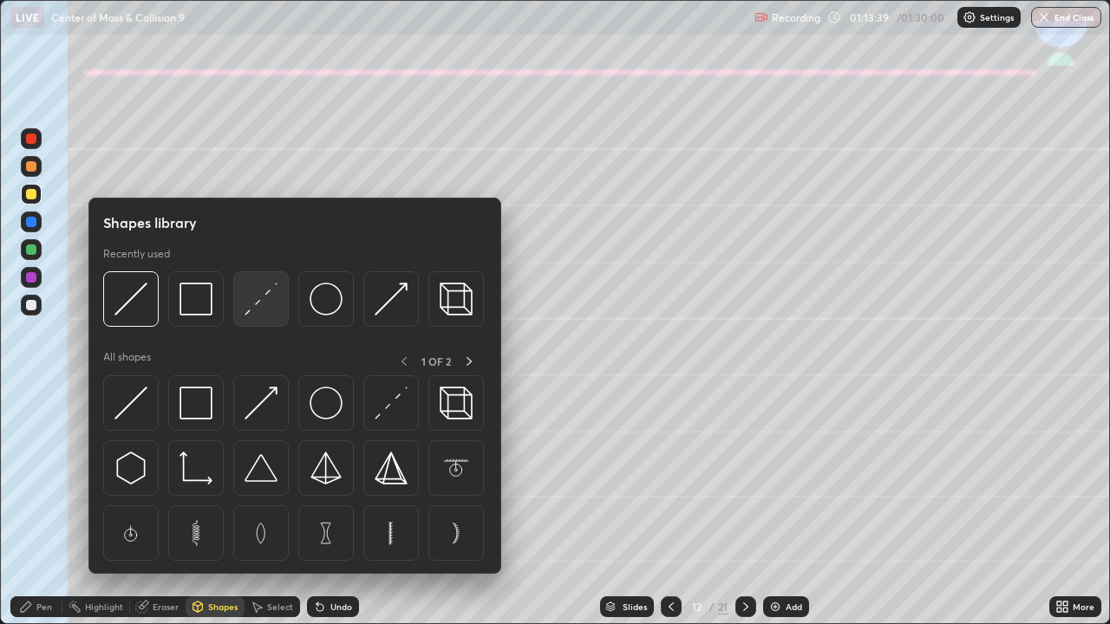
click at [258, 307] on img at bounding box center [261, 299] width 33 height 33
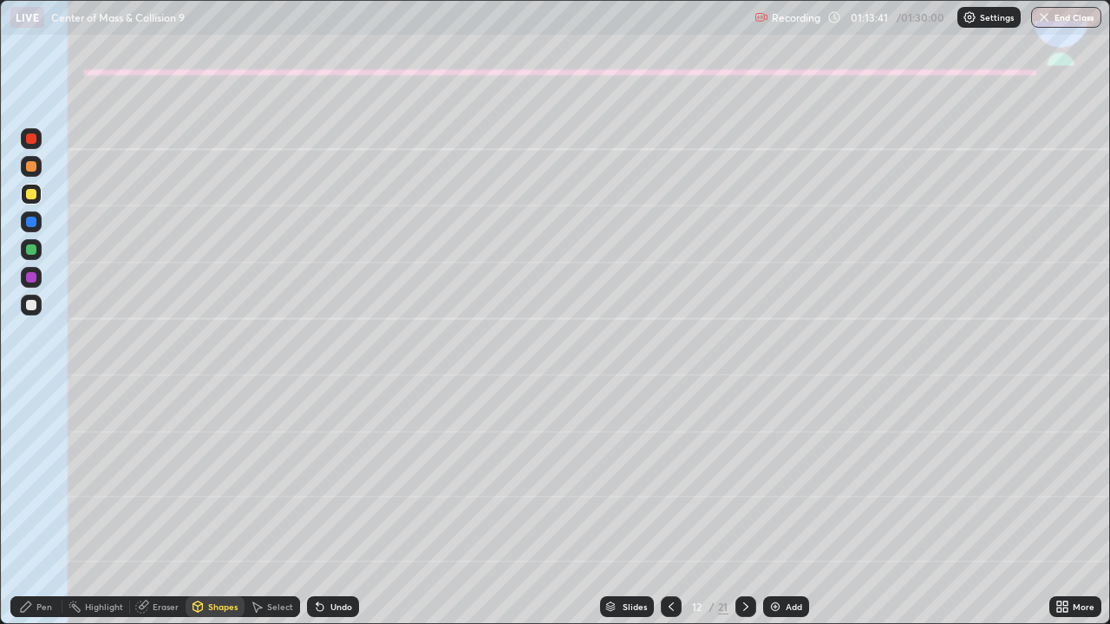
click at [36, 506] on div "Pen" at bounding box center [36, 607] width 52 height 21
click at [29, 304] on div at bounding box center [31, 305] width 10 height 10
click at [143, 506] on icon at bounding box center [144, 605] width 10 height 9
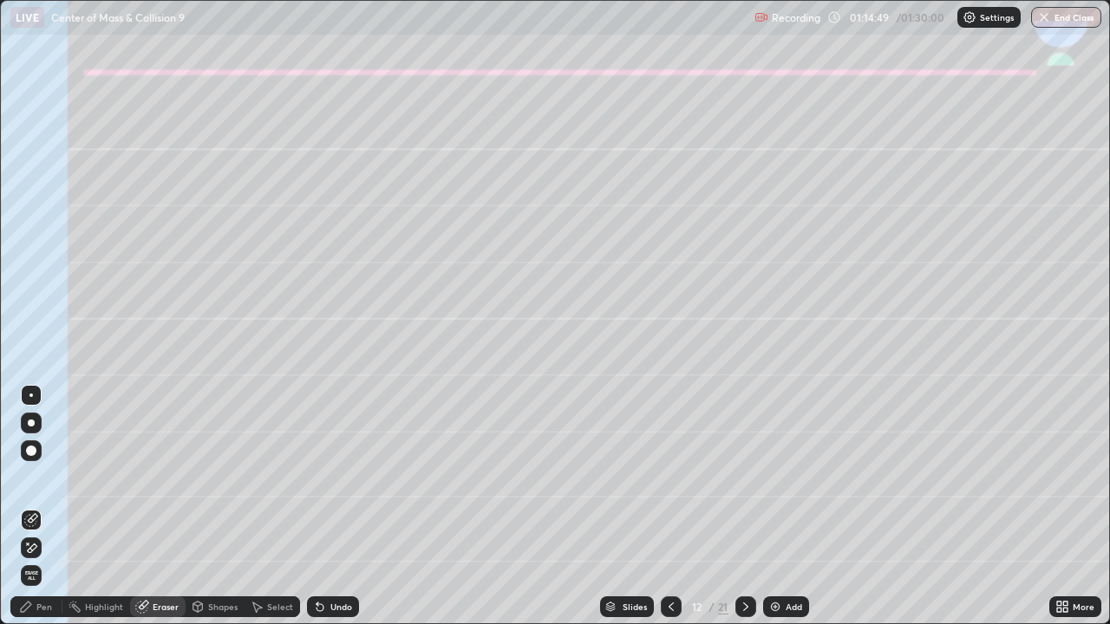
click at [316, 506] on icon at bounding box center [319, 607] width 7 height 7
click at [314, 506] on icon at bounding box center [320, 607] width 14 height 14
click at [316, 506] on icon at bounding box center [319, 607] width 7 height 7
click at [319, 506] on icon at bounding box center [320, 607] width 14 height 14
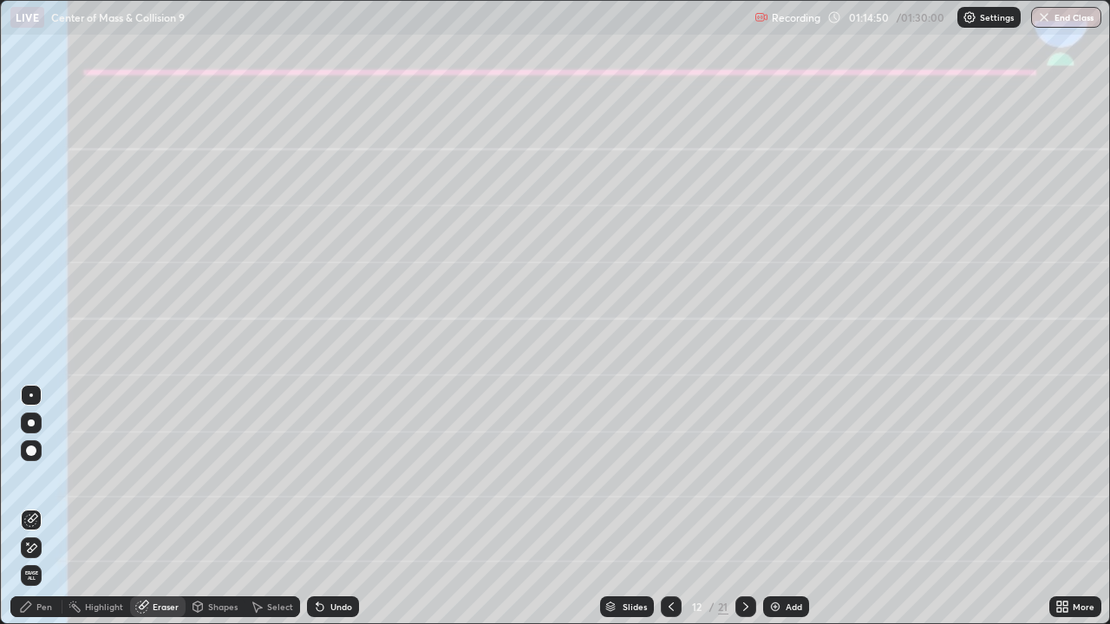
click at [319, 506] on icon at bounding box center [319, 607] width 7 height 7
click at [316, 506] on icon at bounding box center [317, 604] width 2 height 2
click at [323, 506] on icon at bounding box center [320, 607] width 14 height 14
click at [324, 506] on div "Undo" at bounding box center [333, 607] width 52 height 21
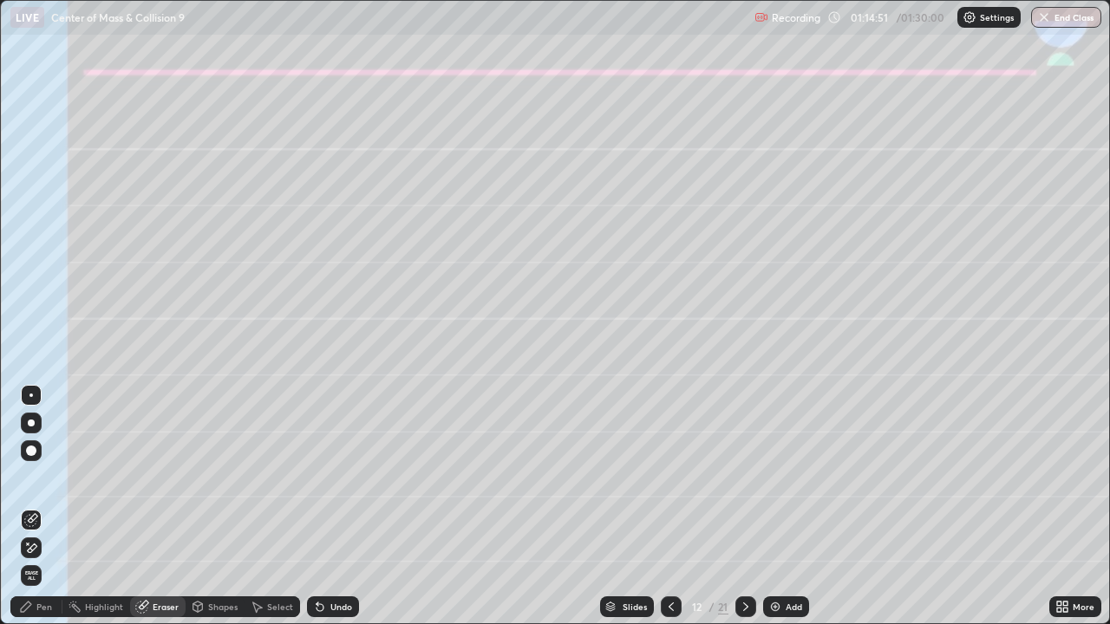
click at [316, 506] on icon at bounding box center [317, 604] width 2 height 2
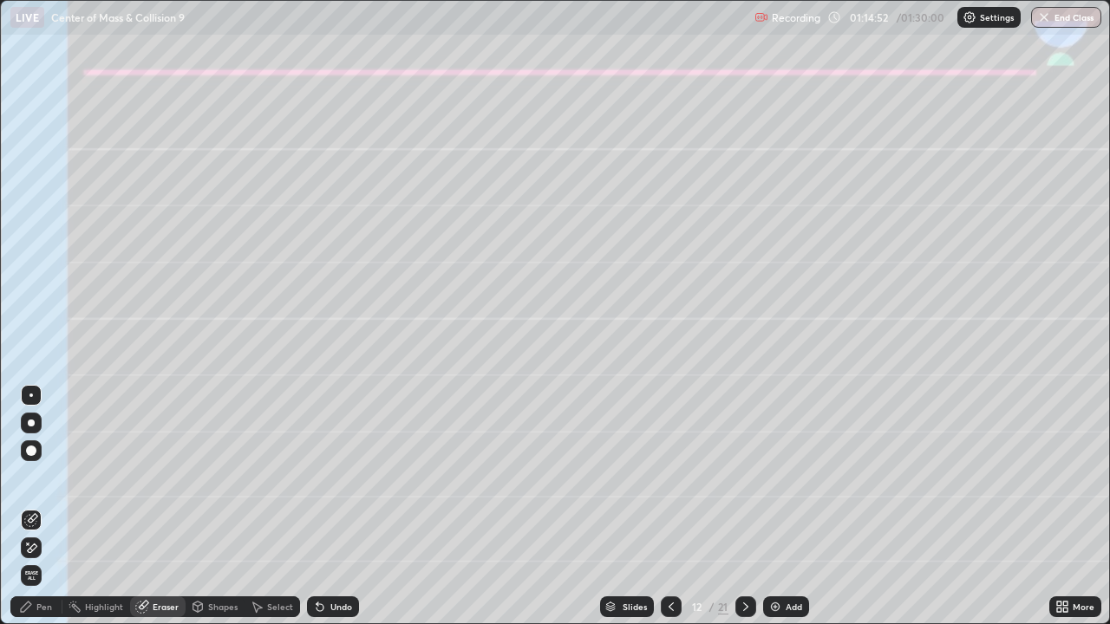
click at [322, 506] on icon at bounding box center [320, 607] width 14 height 14
click at [316, 506] on icon at bounding box center [317, 604] width 2 height 2
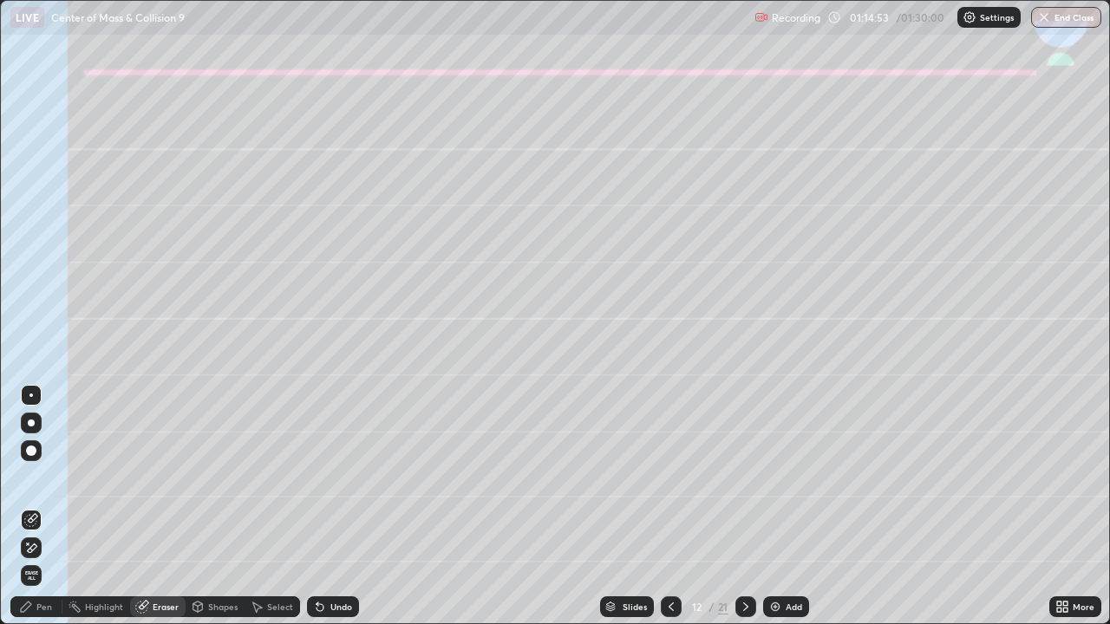
click at [316, 506] on icon at bounding box center [317, 604] width 2 height 2
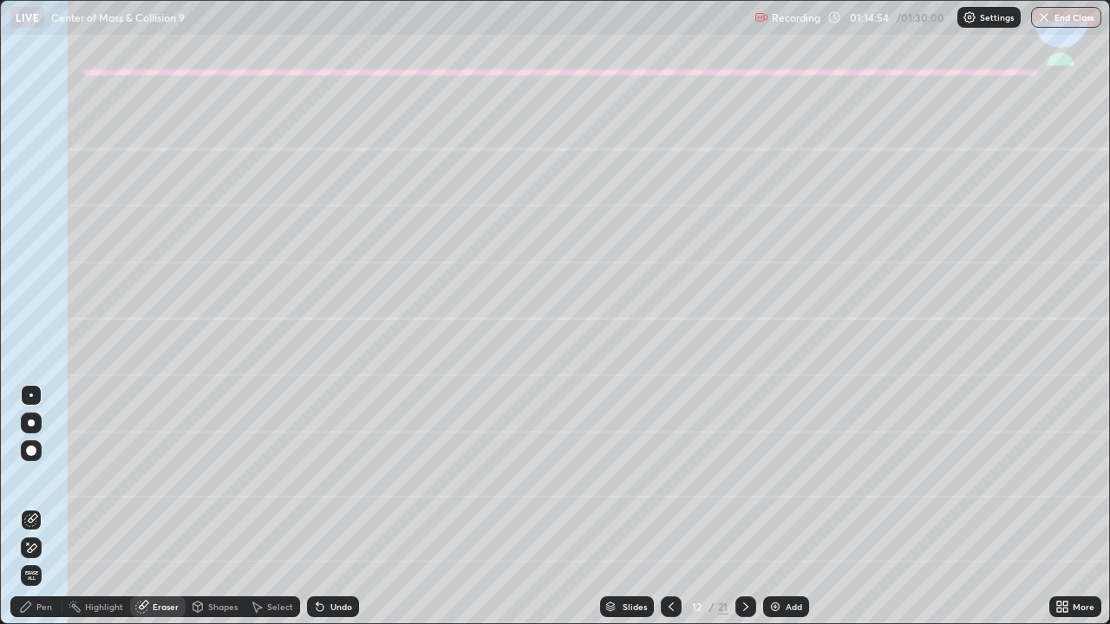
click at [316, 506] on icon at bounding box center [317, 604] width 2 height 2
click at [42, 506] on div "Pen" at bounding box center [36, 607] width 52 height 21
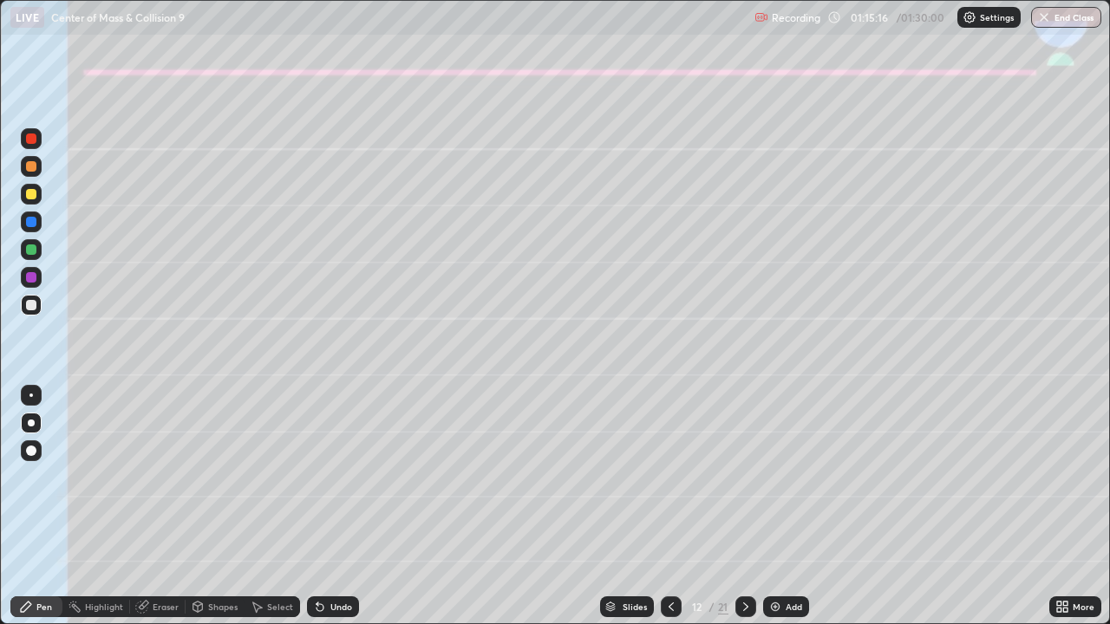
click at [670, 506] on icon at bounding box center [671, 607] width 14 height 14
click at [334, 506] on div "Undo" at bounding box center [341, 607] width 22 height 9
click at [323, 506] on icon at bounding box center [320, 607] width 14 height 14
click at [744, 506] on icon at bounding box center [746, 607] width 14 height 14
click at [669, 506] on icon at bounding box center [671, 607] width 14 height 14
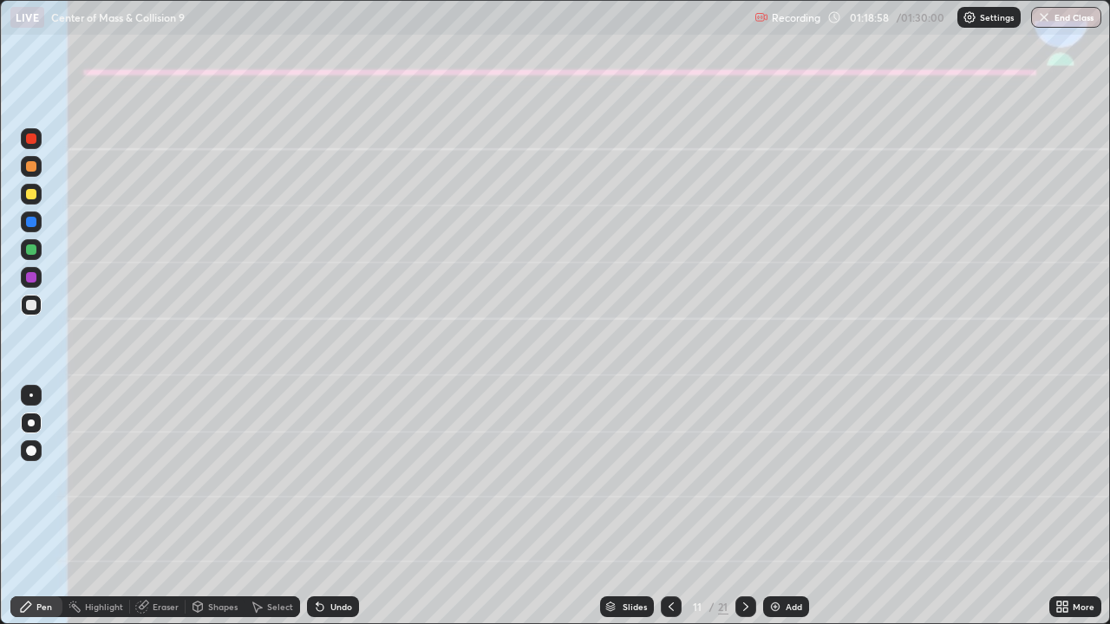
click at [744, 506] on icon at bounding box center [746, 607] width 14 height 14
click at [1075, 14] on button "End Class" at bounding box center [1066, 17] width 70 height 21
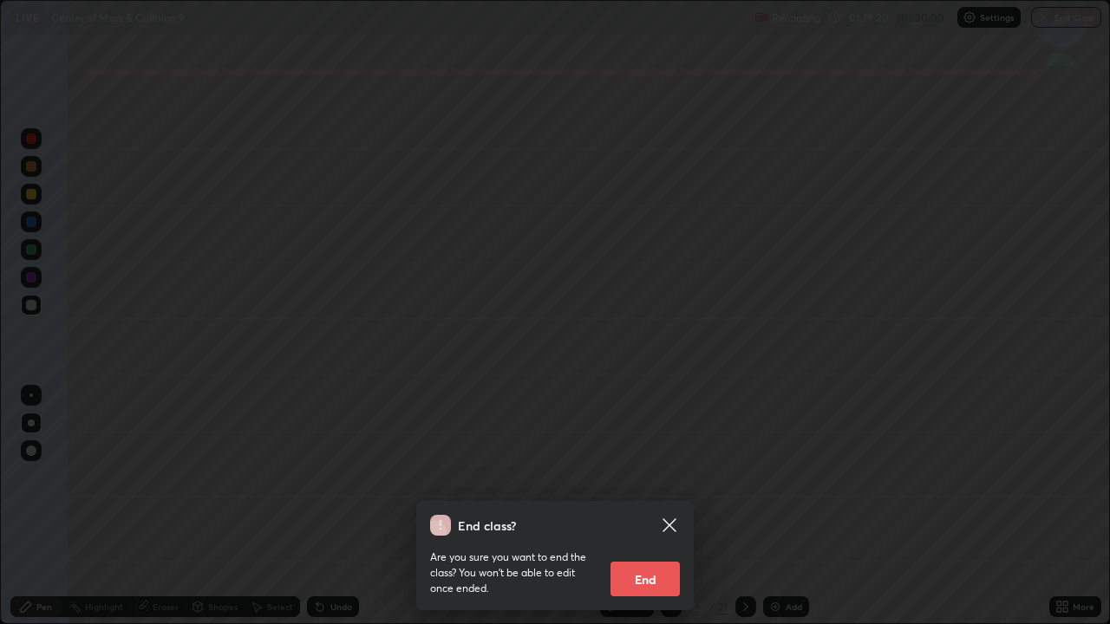
click at [648, 506] on button "End" at bounding box center [644, 579] width 69 height 35
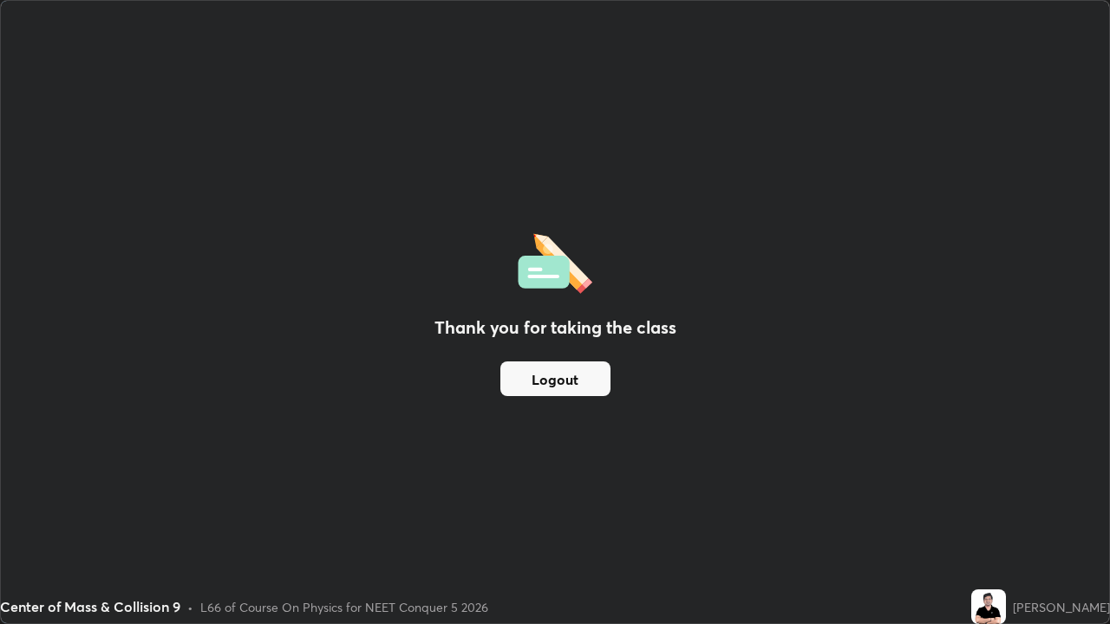
click at [551, 384] on button "Logout" at bounding box center [555, 379] width 110 height 35
click at [545, 386] on button "Logout" at bounding box center [555, 379] width 110 height 35
click at [545, 387] on button "Logout" at bounding box center [555, 379] width 110 height 35
click at [545, 392] on button "Logout" at bounding box center [555, 379] width 110 height 35
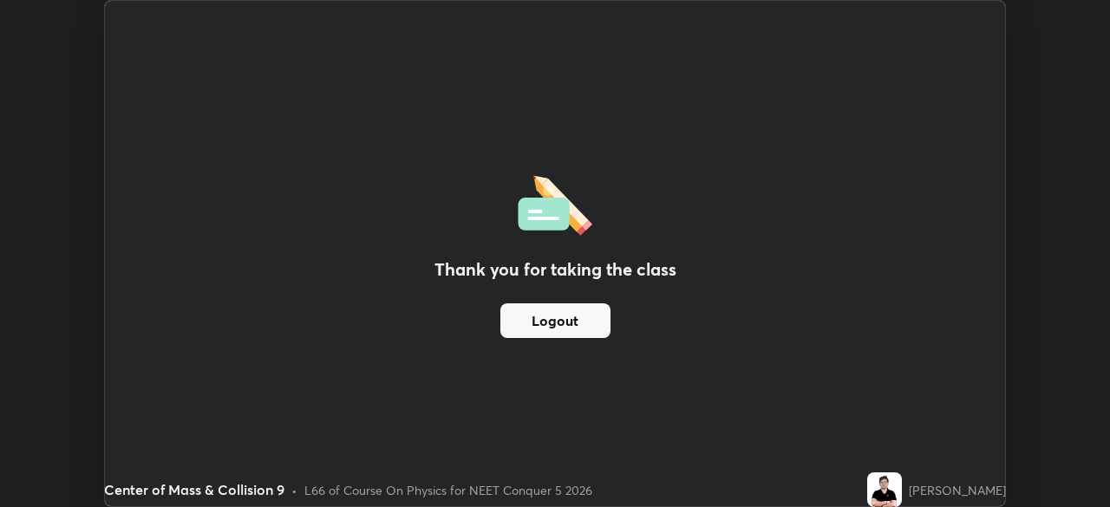
scroll to position [86201, 85598]
